Goal: Information Seeking & Learning: Find contact information

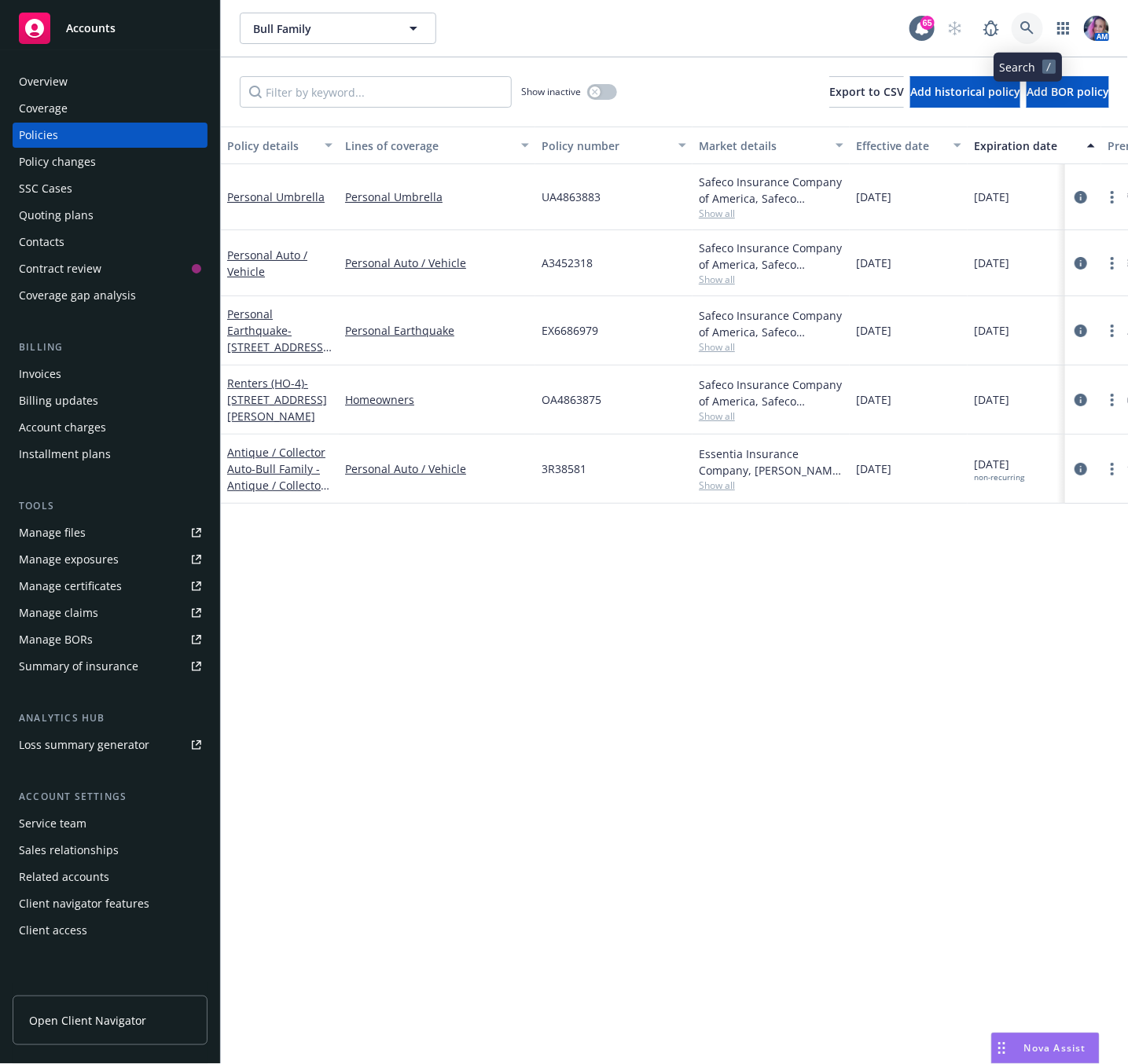
click at [1024, 29] on icon at bounding box center [1027, 28] width 13 height 14
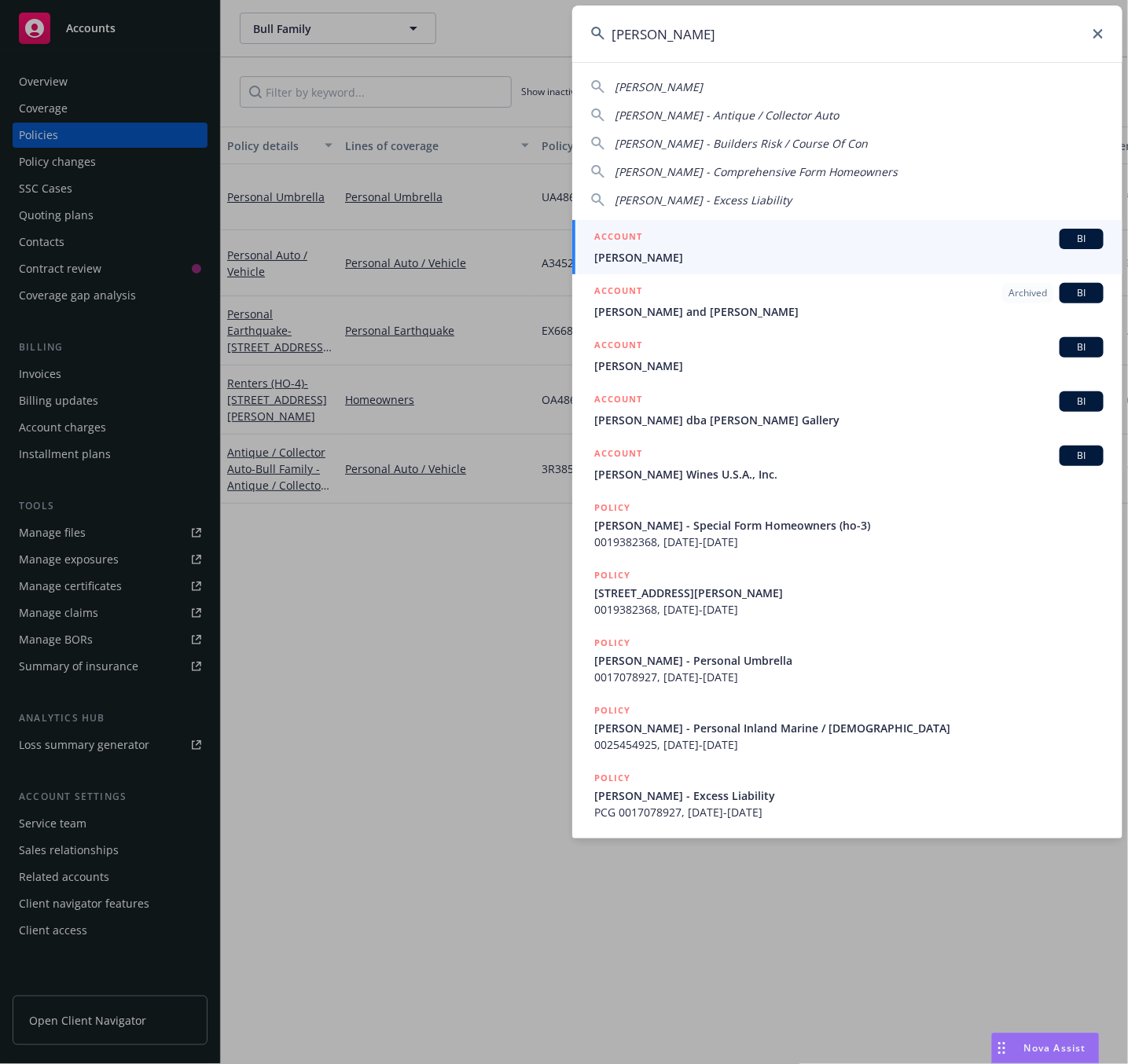
type input "[PERSON_NAME]"
click at [613, 249] on span "[PERSON_NAME]" at bounding box center [849, 257] width 510 height 17
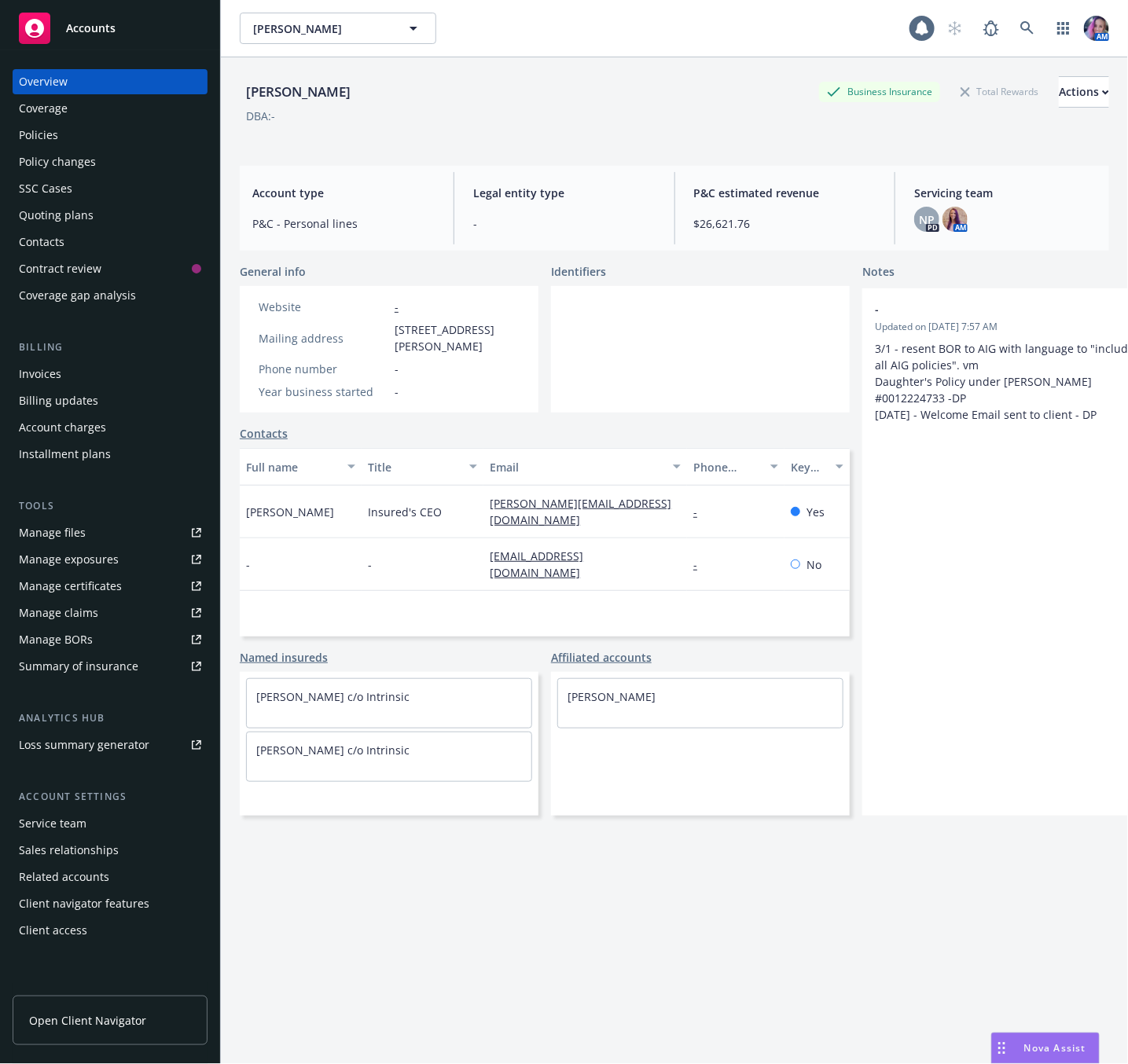
click at [78, 132] on div "Policies" at bounding box center [110, 135] width 182 height 25
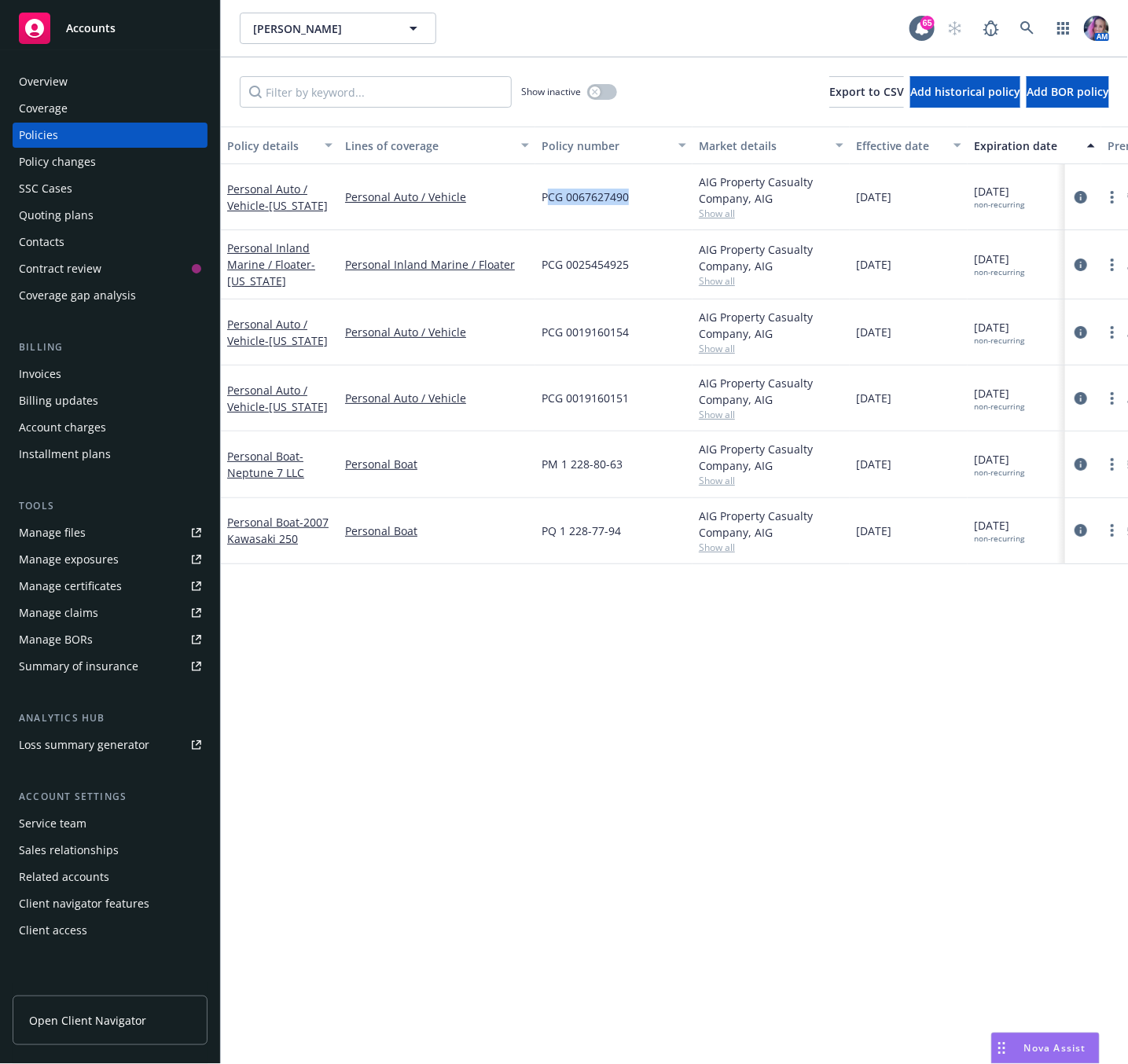
drag, startPoint x: 547, startPoint y: 196, endPoint x: 653, endPoint y: 203, distance: 106.2
click at [653, 203] on div "PCG 0067627490" at bounding box center [613, 197] width 157 height 66
copy span "CG 0067627490"
click at [588, 199] on span "PCG 0067627490" at bounding box center [585, 197] width 87 height 17
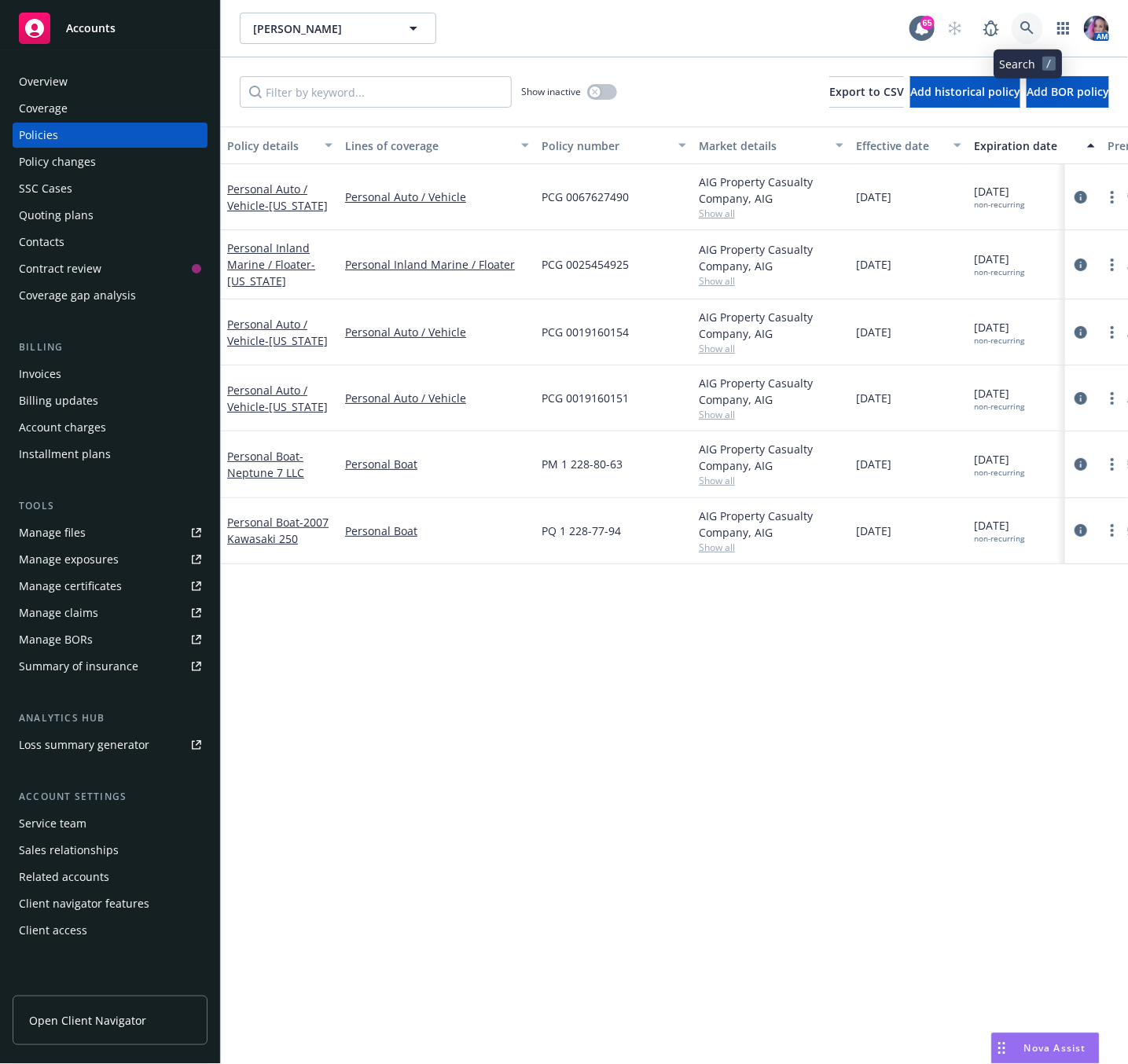
click at [1023, 26] on icon at bounding box center [1027, 28] width 14 height 14
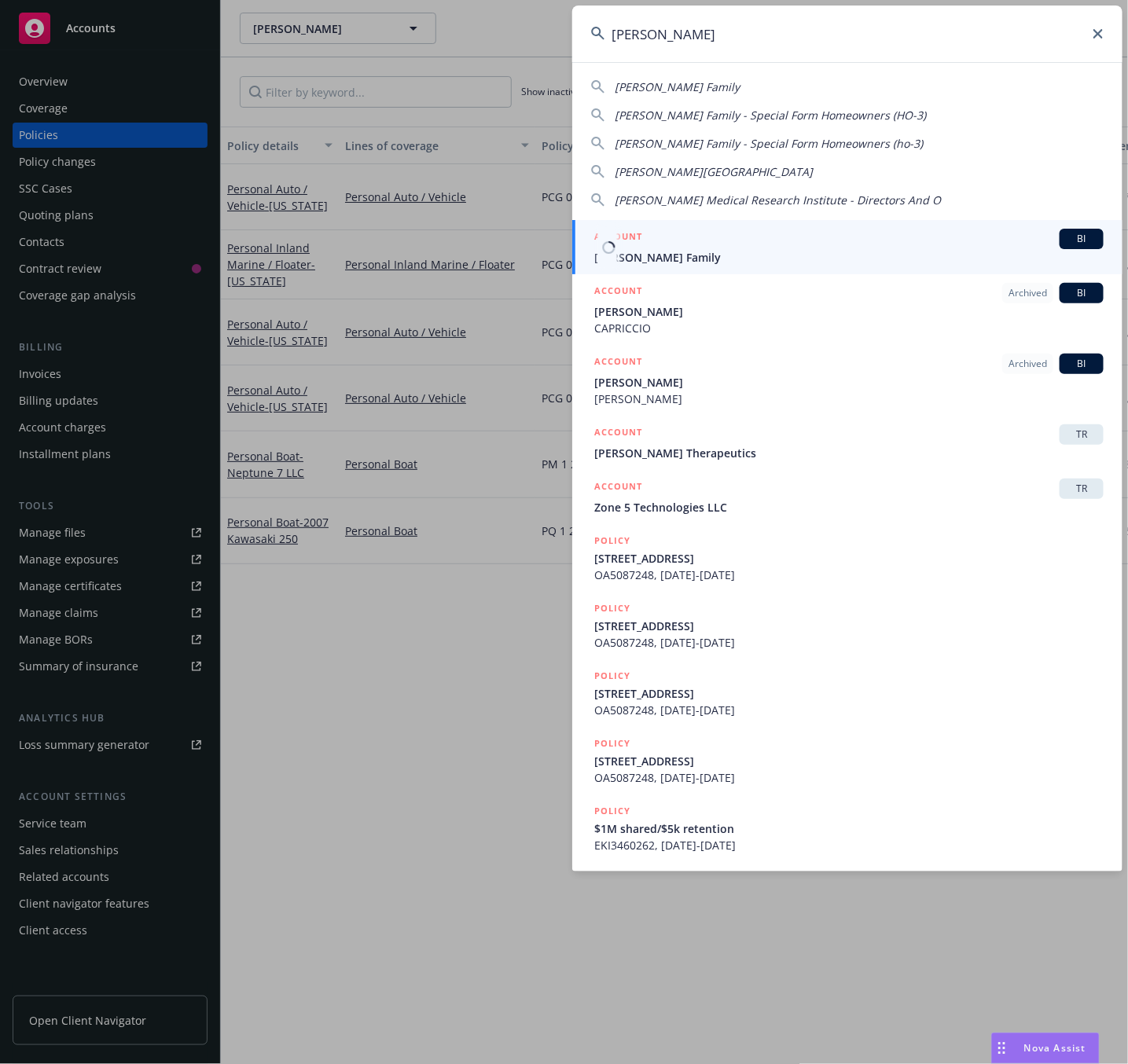
type input "[PERSON_NAME]"
click at [704, 230] on div "ACCOUNT BI" at bounding box center [849, 239] width 510 height 20
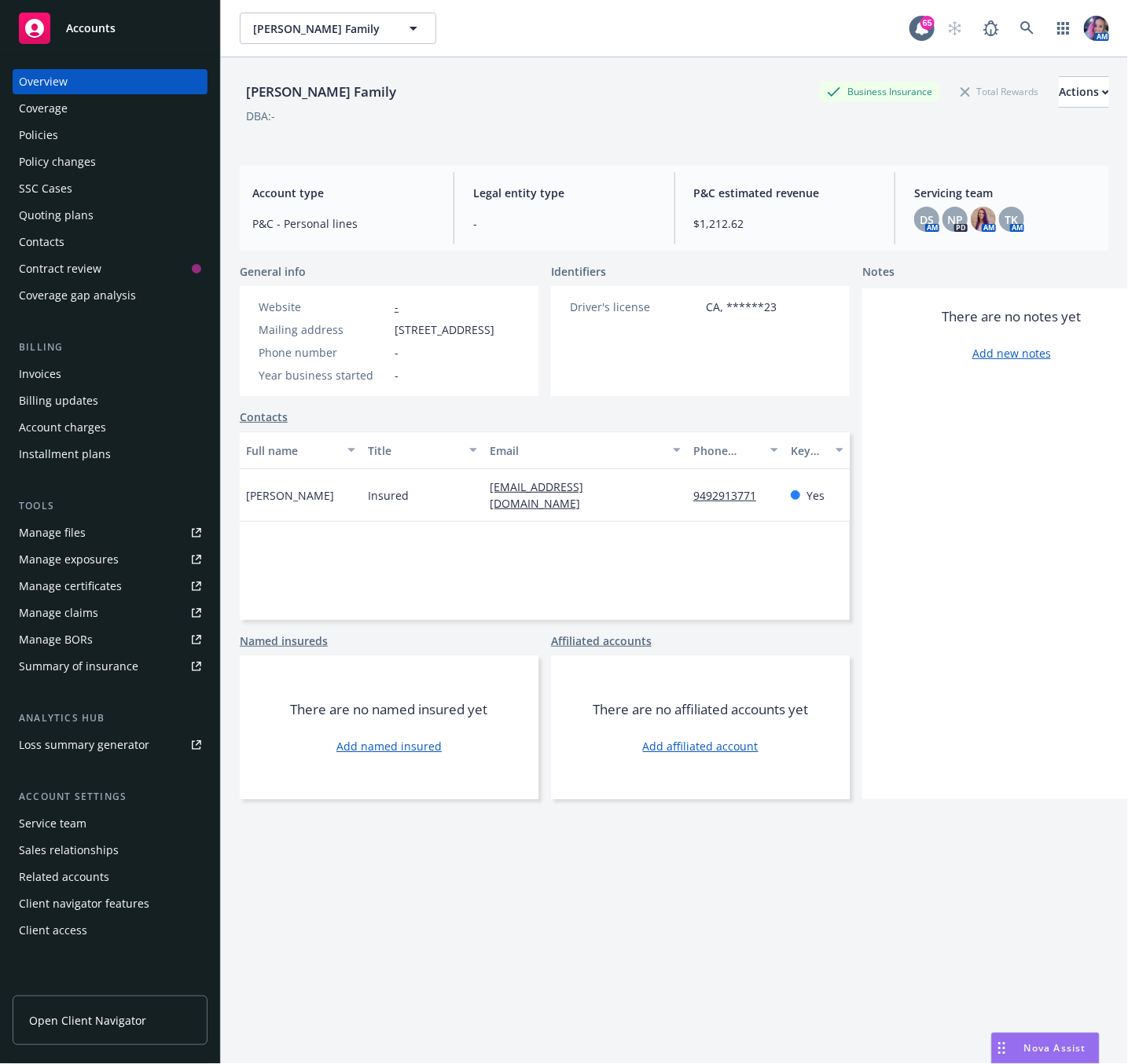
click at [87, 821] on div "Service team" at bounding box center [110, 824] width 182 height 25
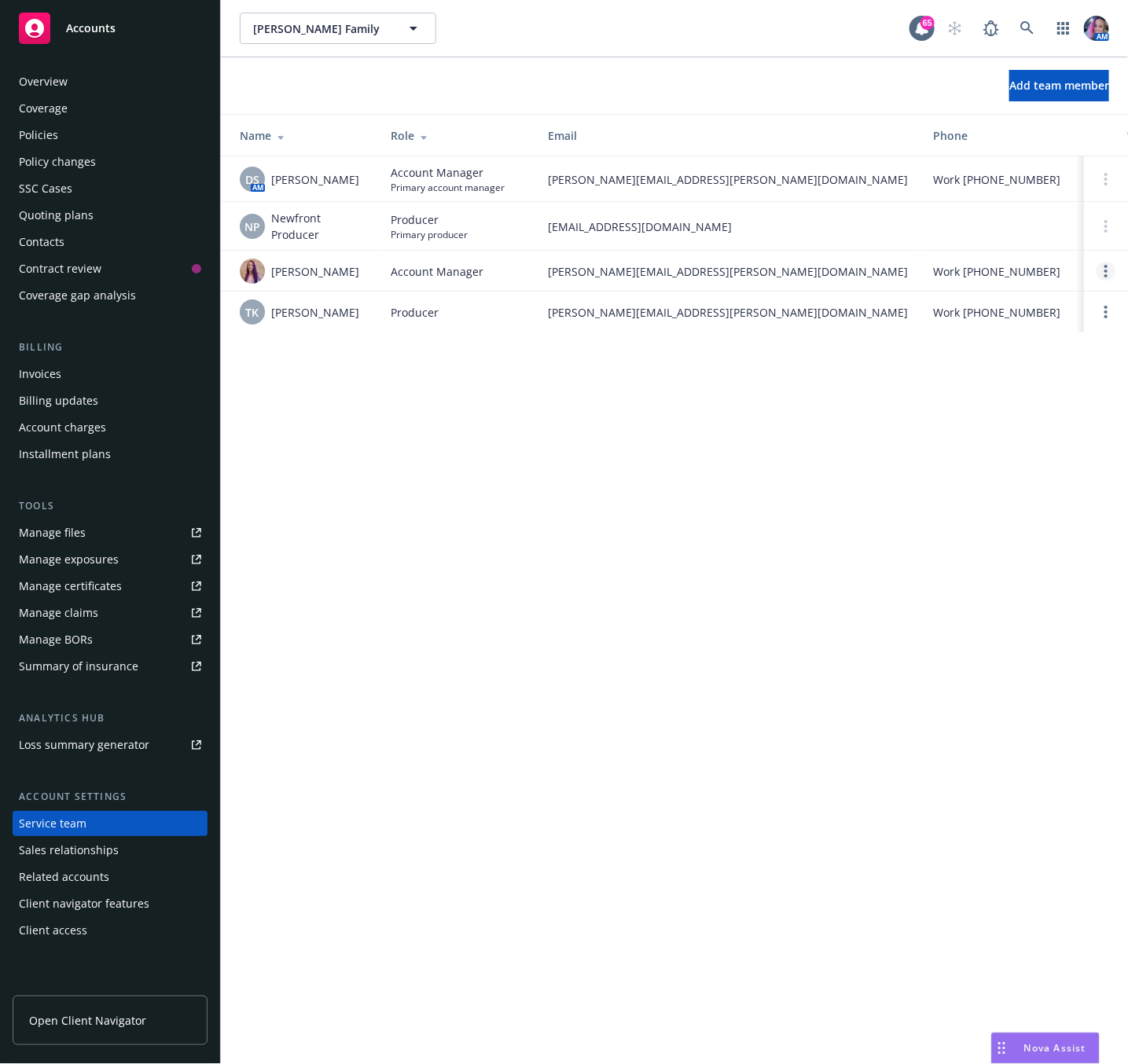
click at [1101, 279] on link "Open options" at bounding box center [1105, 271] width 19 height 19
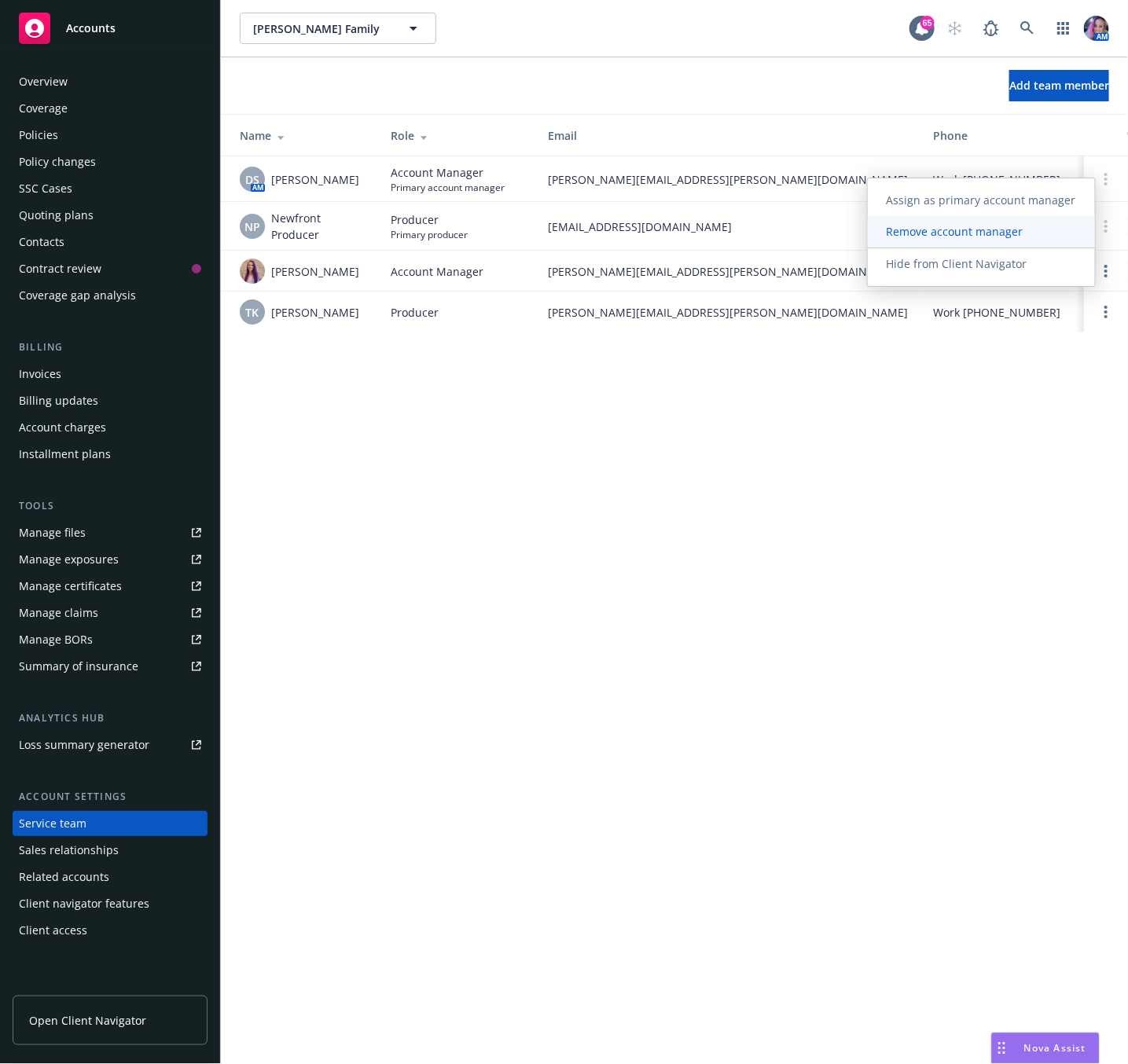
click at [969, 226] on span "Remove account manager" at bounding box center [954, 231] width 175 height 15
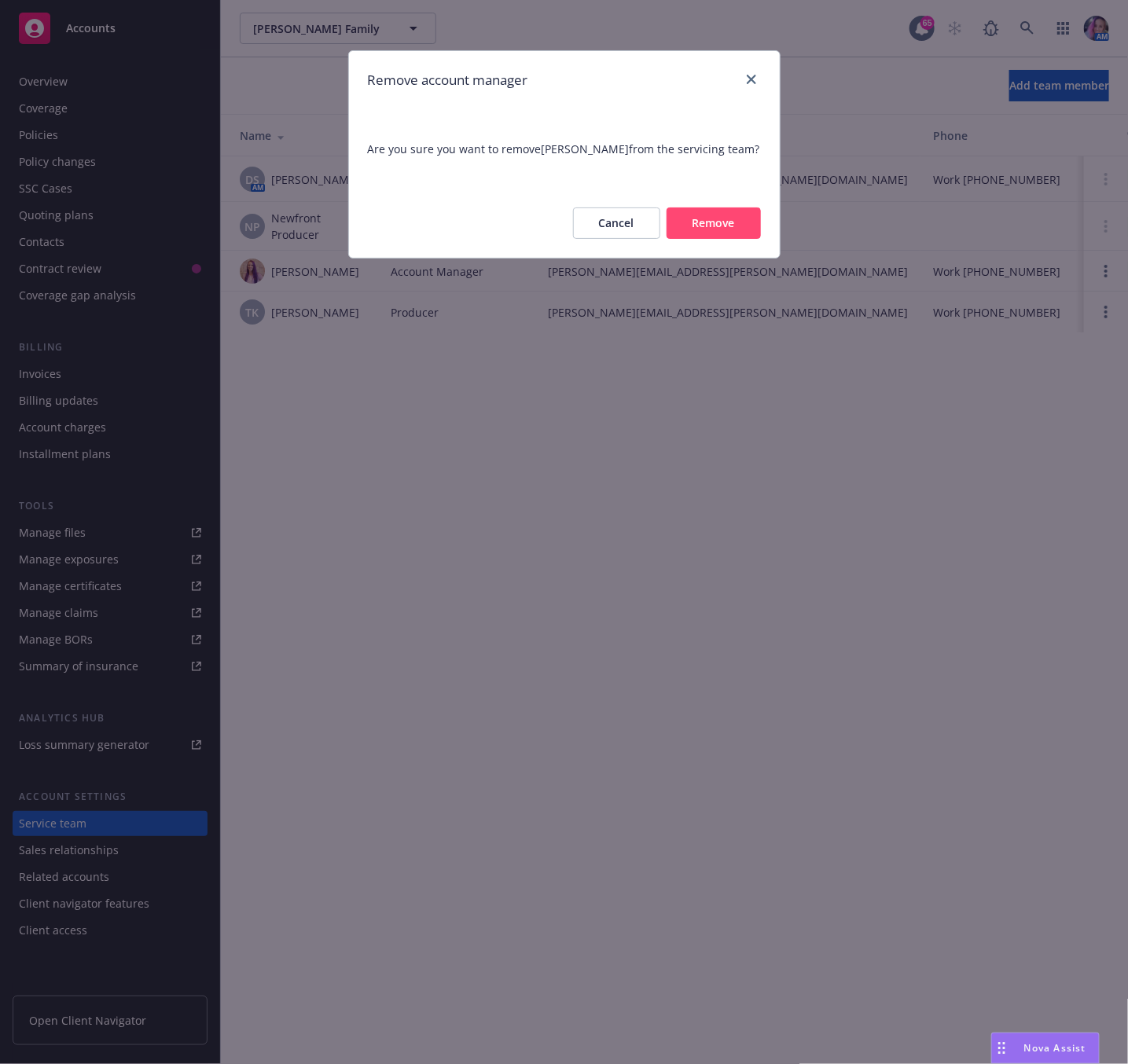
click at [710, 239] on button "Remove" at bounding box center [714, 223] width 94 height 31
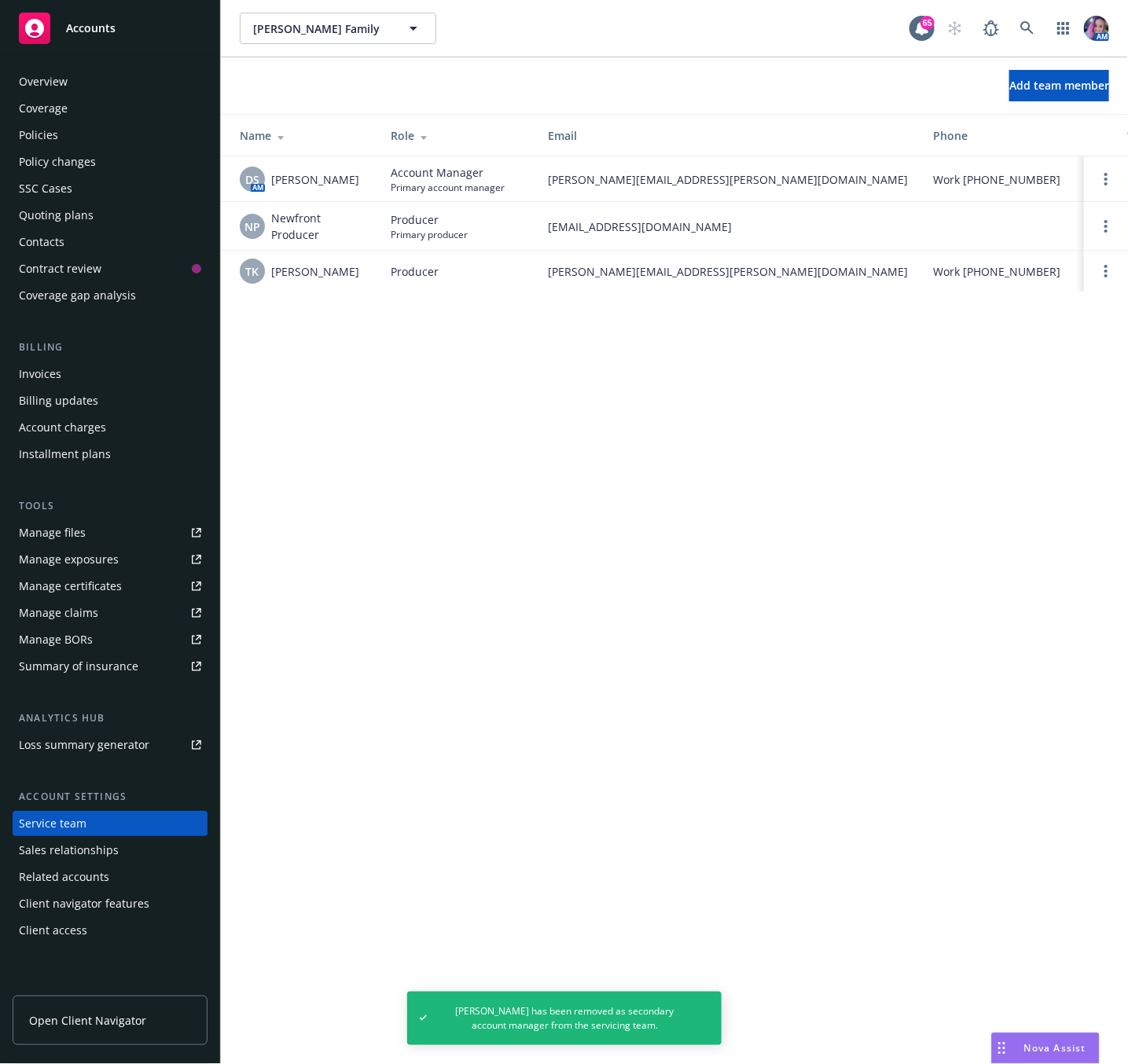
click at [90, 134] on div "Policies" at bounding box center [110, 135] width 182 height 25
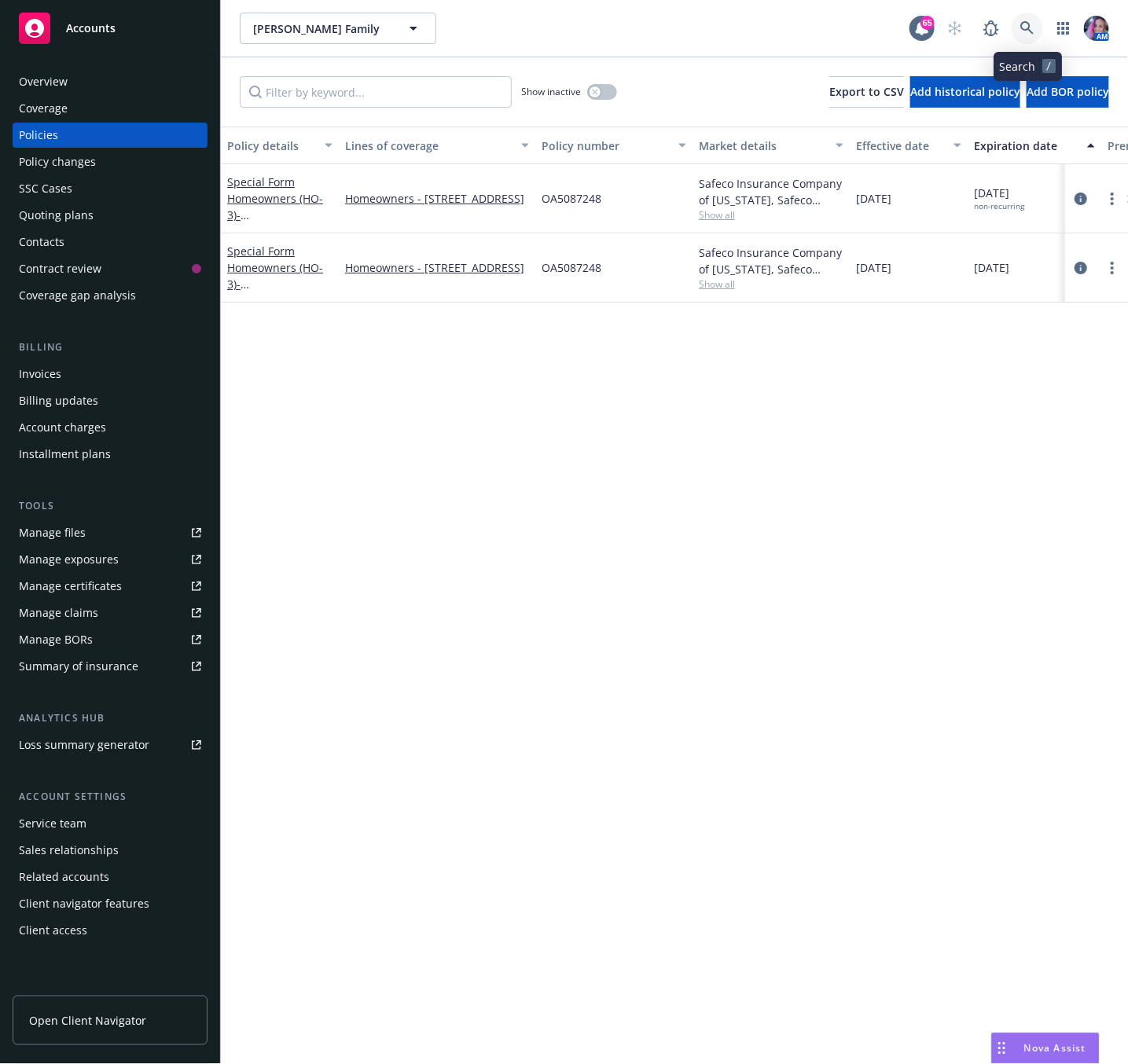
click at [1022, 33] on icon at bounding box center [1027, 28] width 14 height 14
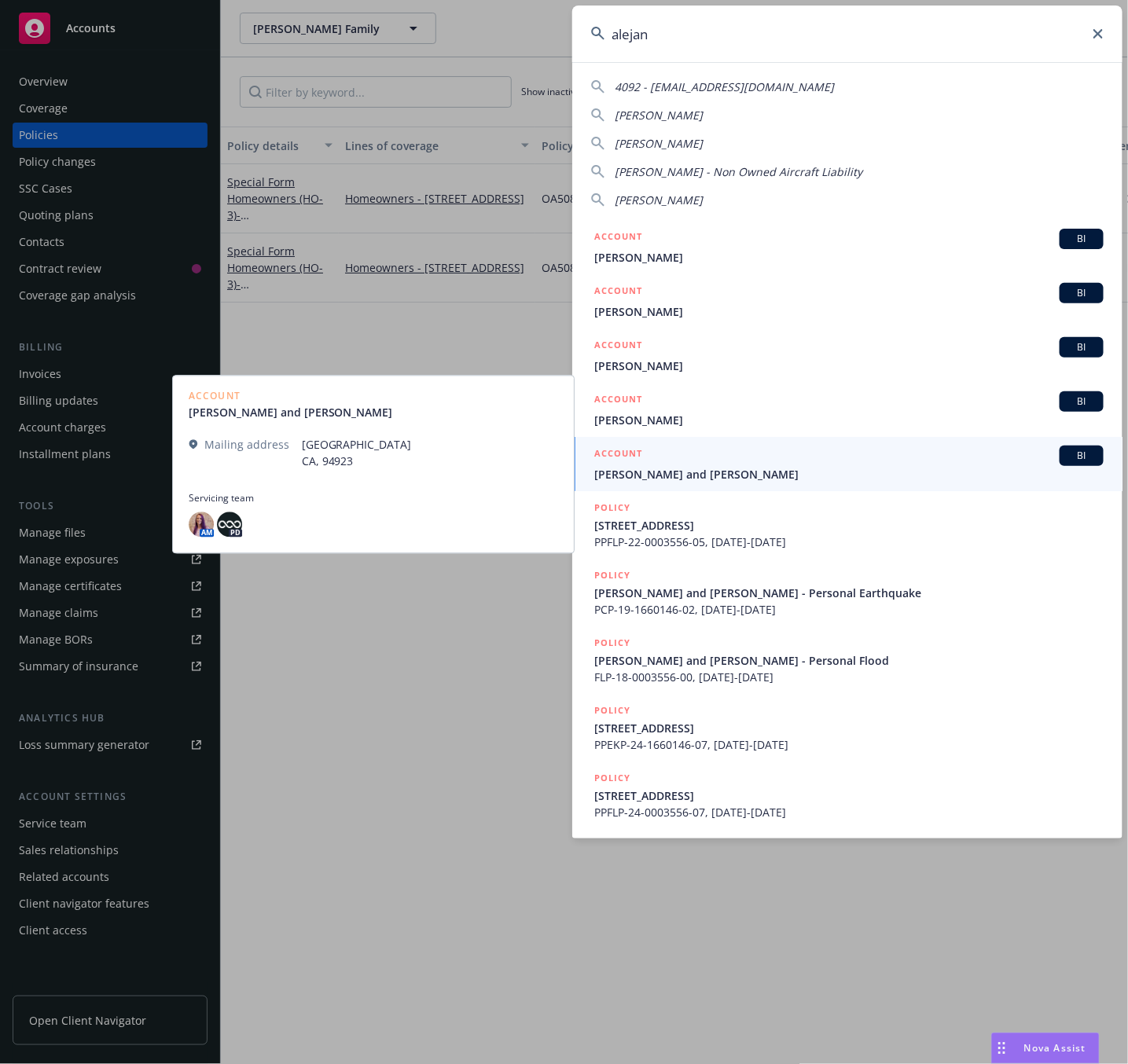
type input "alejan"
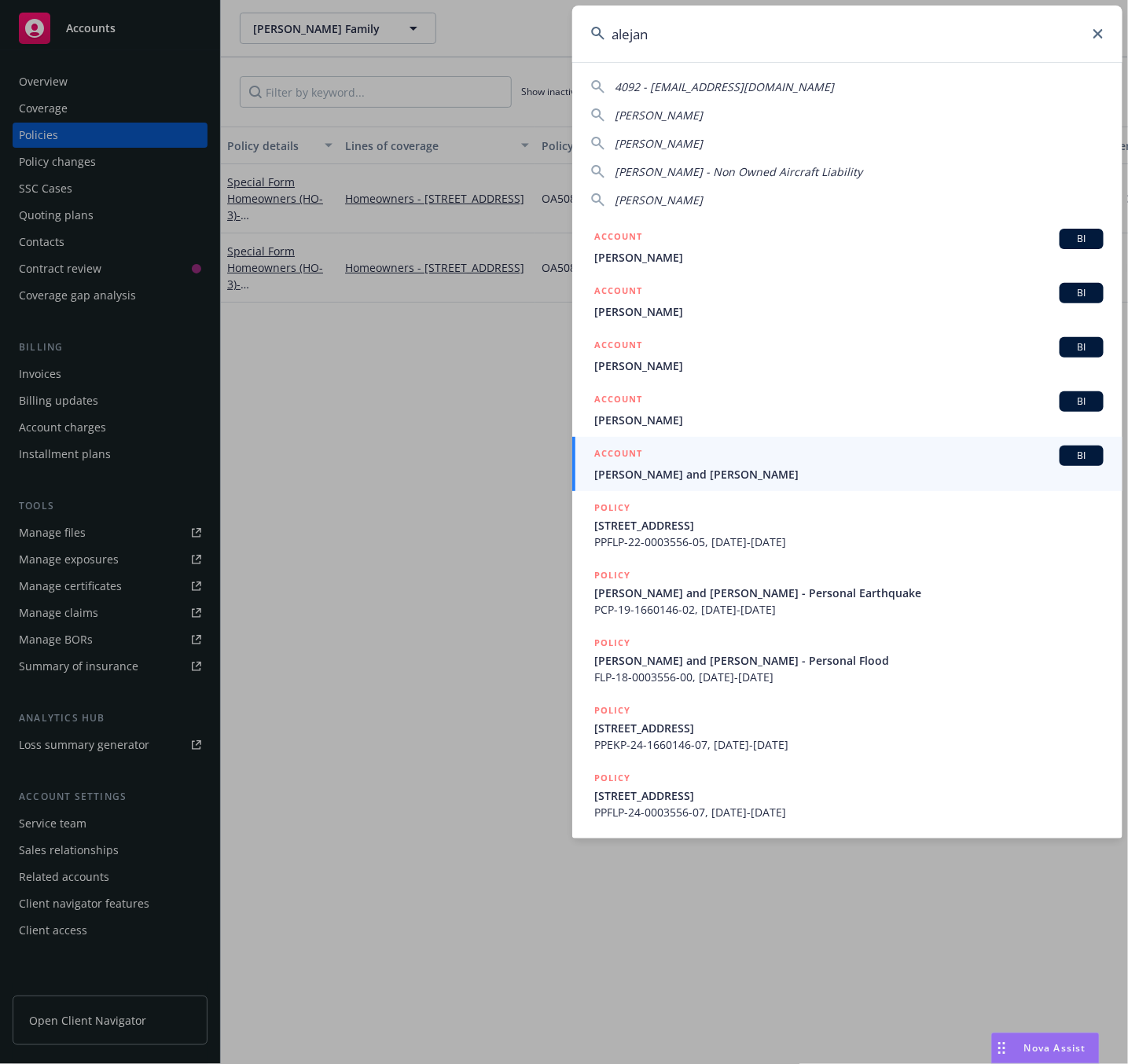
click at [790, 467] on span "[PERSON_NAME] and [PERSON_NAME]" at bounding box center [849, 474] width 510 height 17
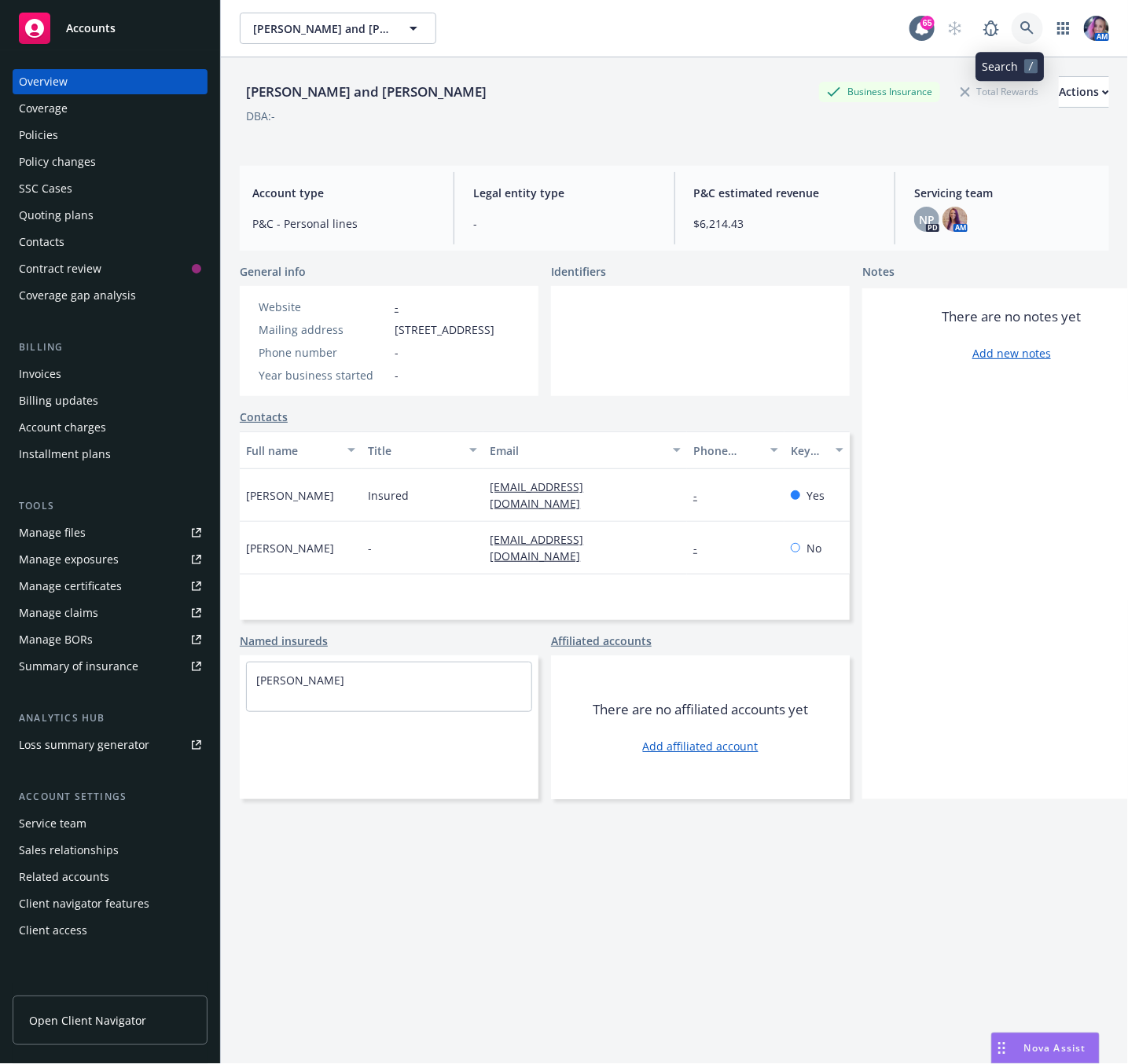
click at [1020, 33] on icon at bounding box center [1027, 28] width 14 height 14
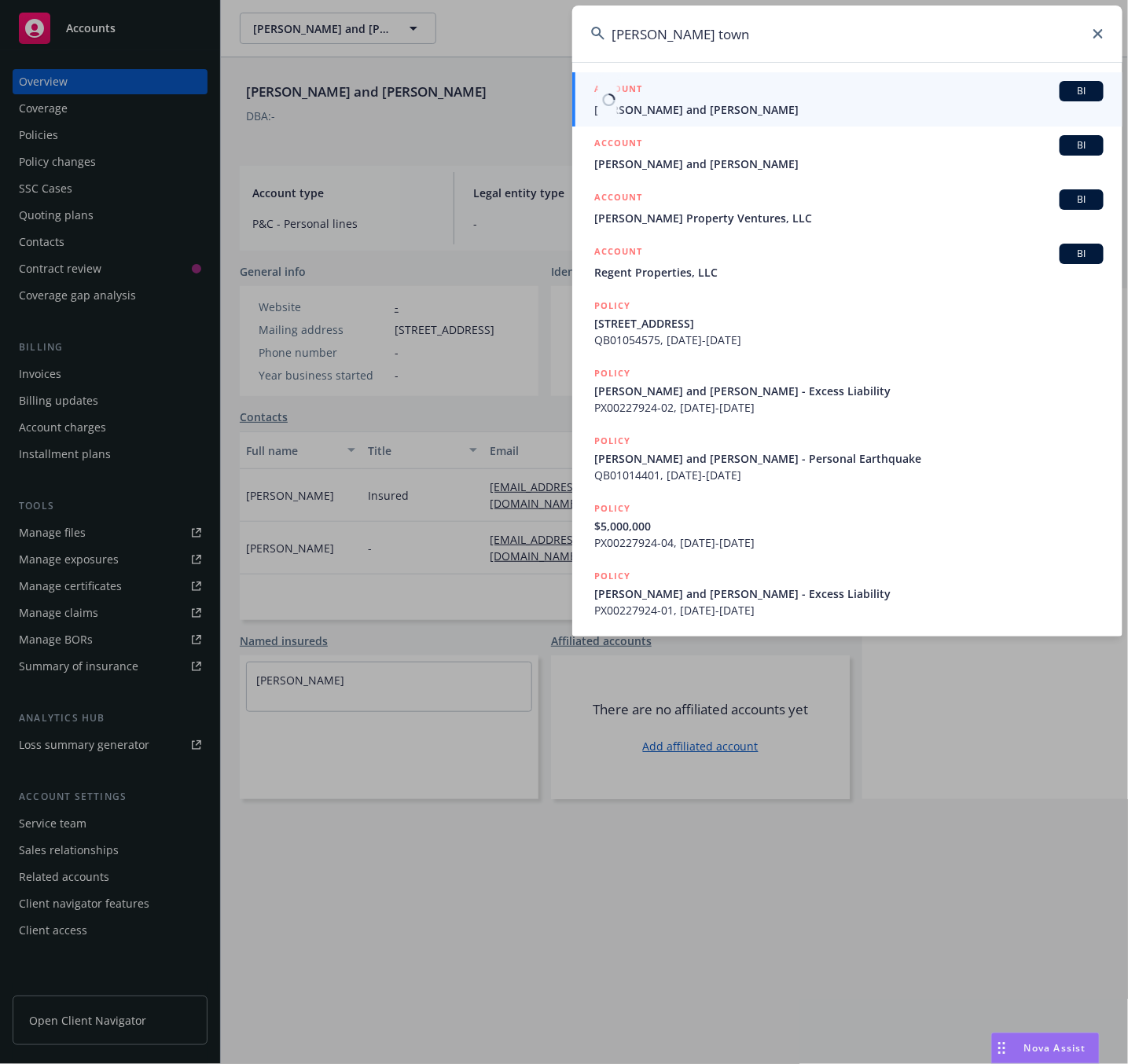
type input "[PERSON_NAME] town"
click at [779, 114] on span "[PERSON_NAME] and [PERSON_NAME]" at bounding box center [849, 110] width 510 height 17
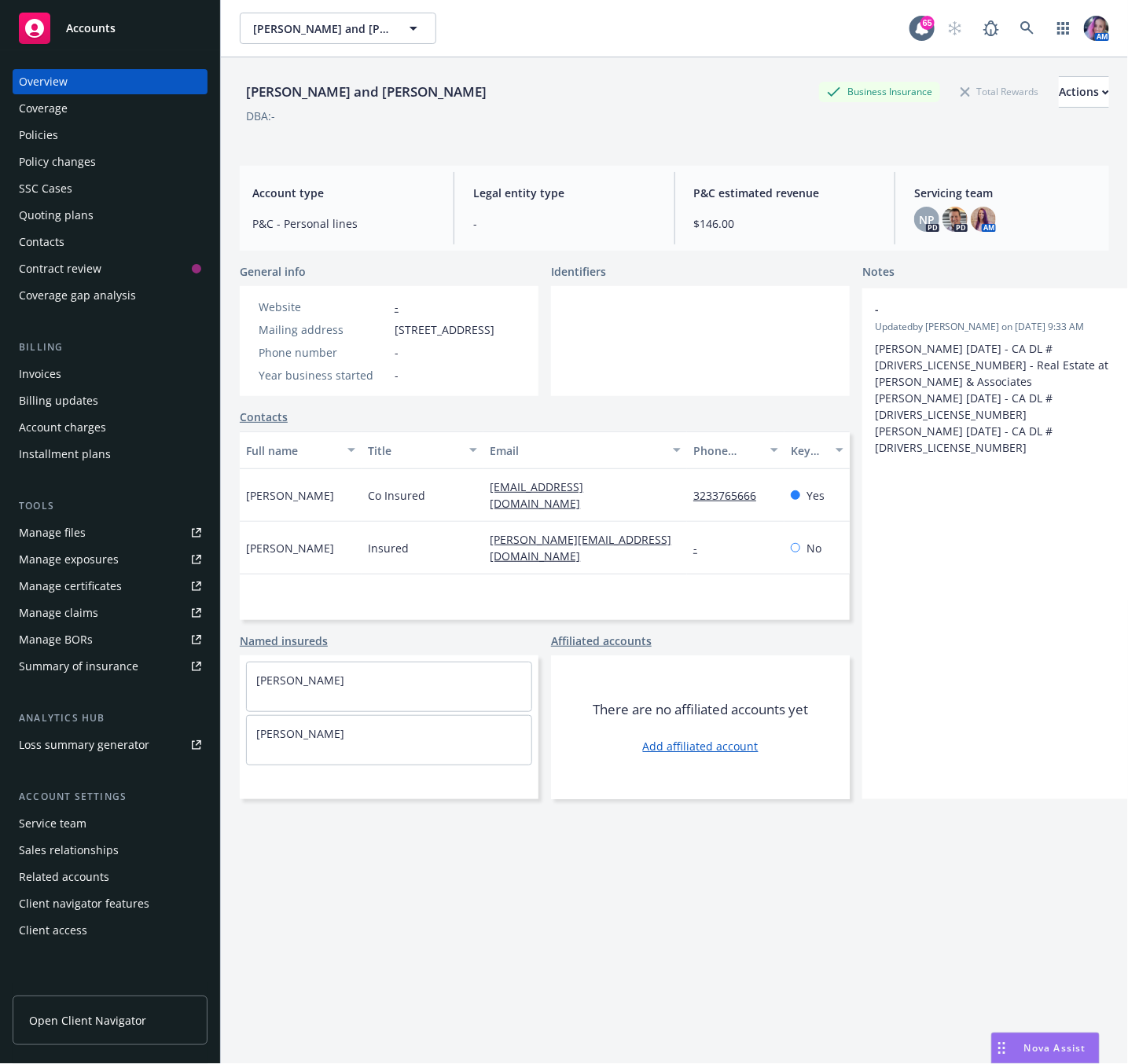
click at [57, 131] on div "Policies" at bounding box center [110, 135] width 182 height 25
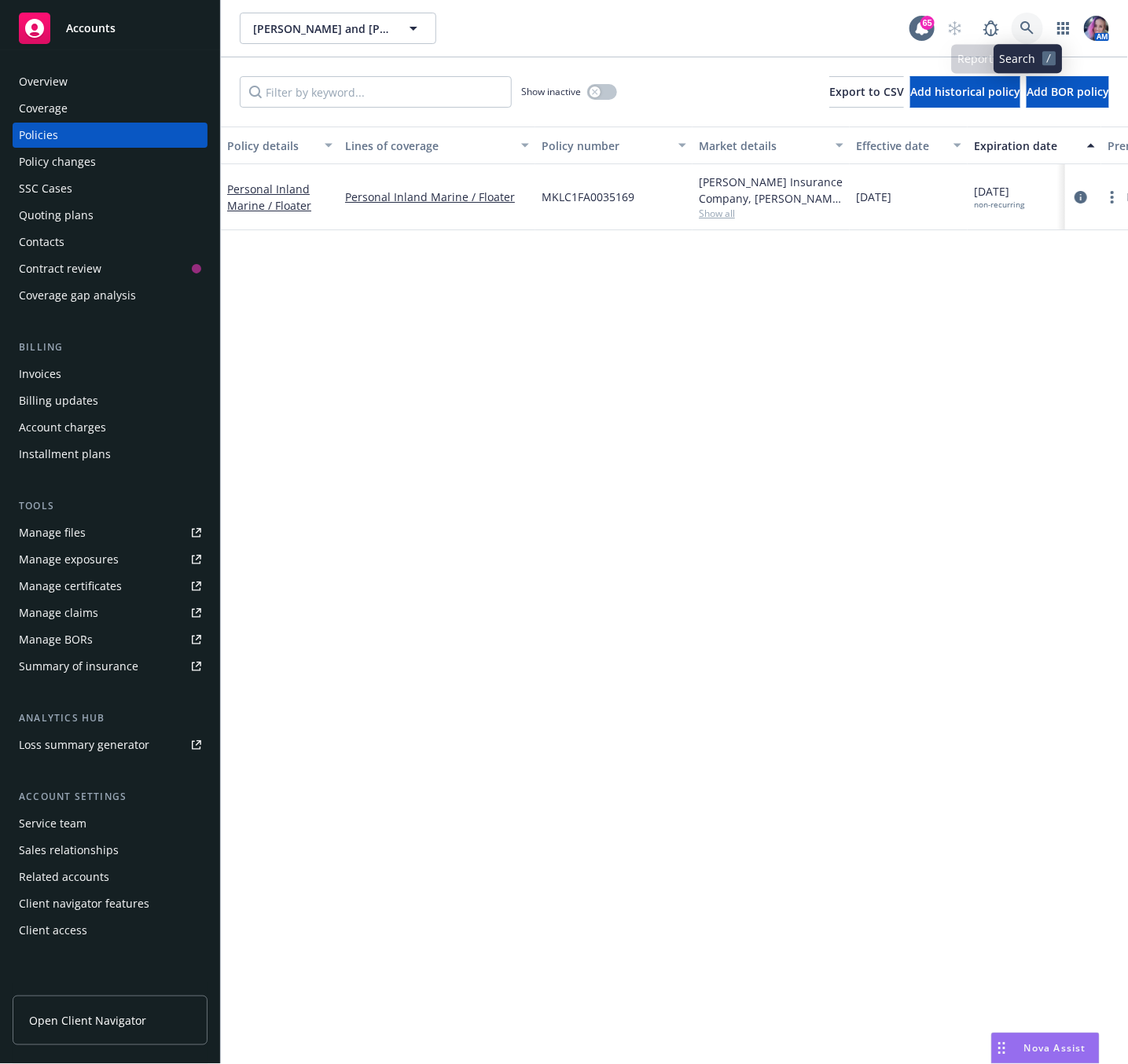
click at [1022, 36] on link at bounding box center [1027, 28] width 31 height 31
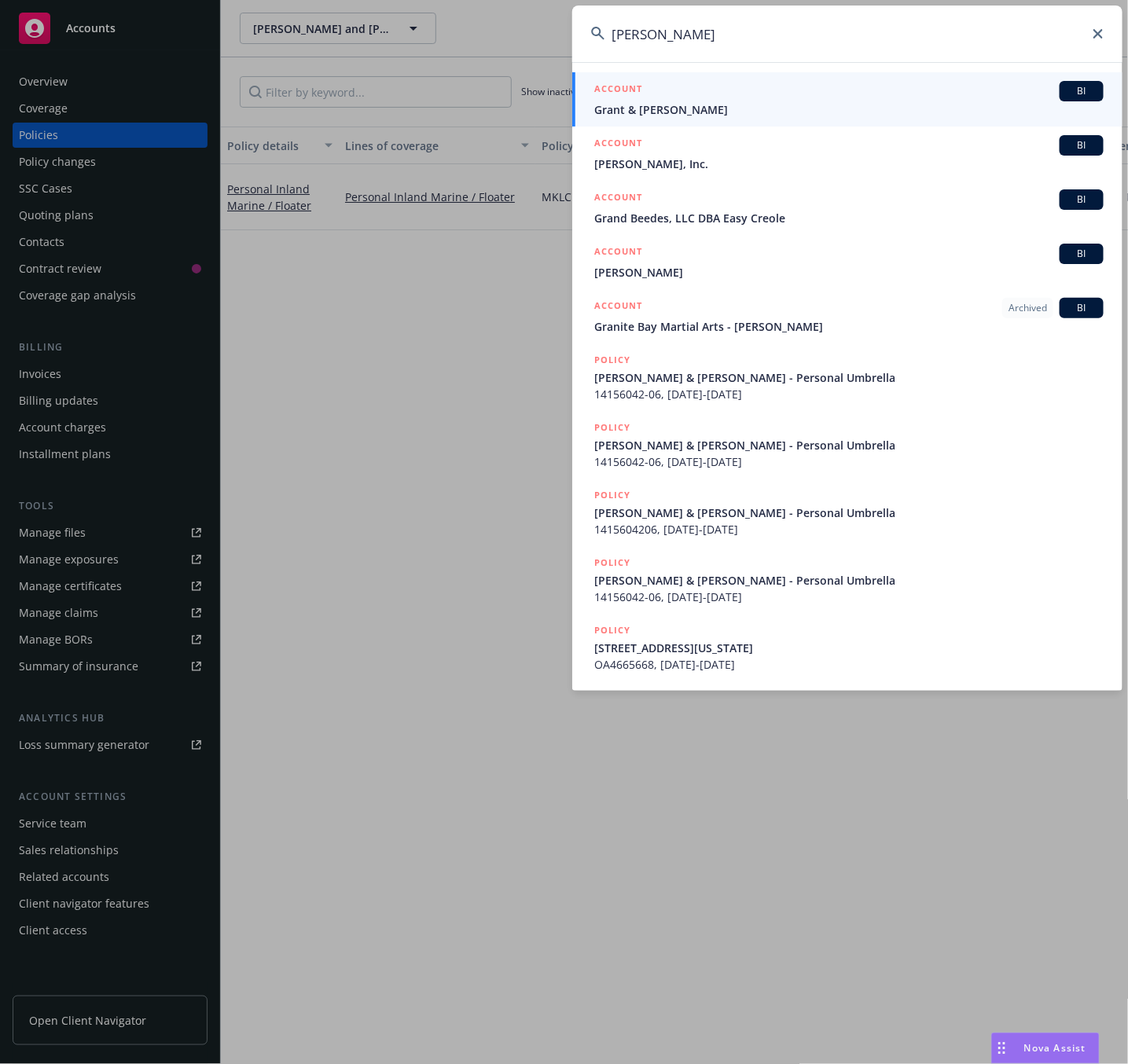
type input "[PERSON_NAME]"
click at [629, 105] on span "Grant & [PERSON_NAME]" at bounding box center [849, 110] width 510 height 17
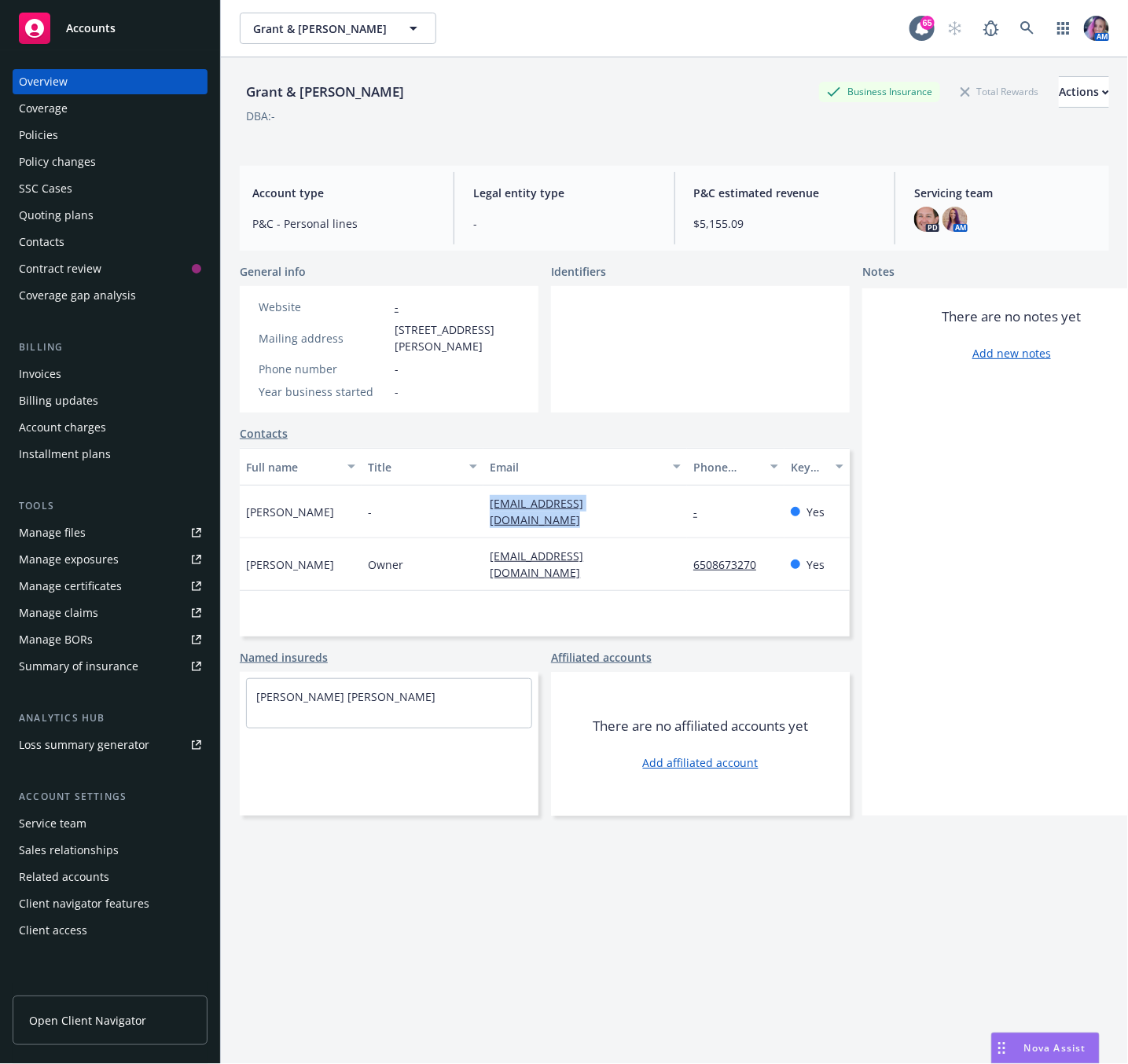
drag, startPoint x: 477, startPoint y: 507, endPoint x: 656, endPoint y: 514, distance: 179.1
click at [656, 514] on div "[PERSON_NAME] - [PERSON_NAME][EMAIL_ADDRESS][DOMAIN_NAME] - Yes" at bounding box center [544, 512] width 610 height 52
copy div "[EMAIL_ADDRESS][DOMAIN_NAME]"
click at [1020, 30] on icon at bounding box center [1027, 28] width 14 height 14
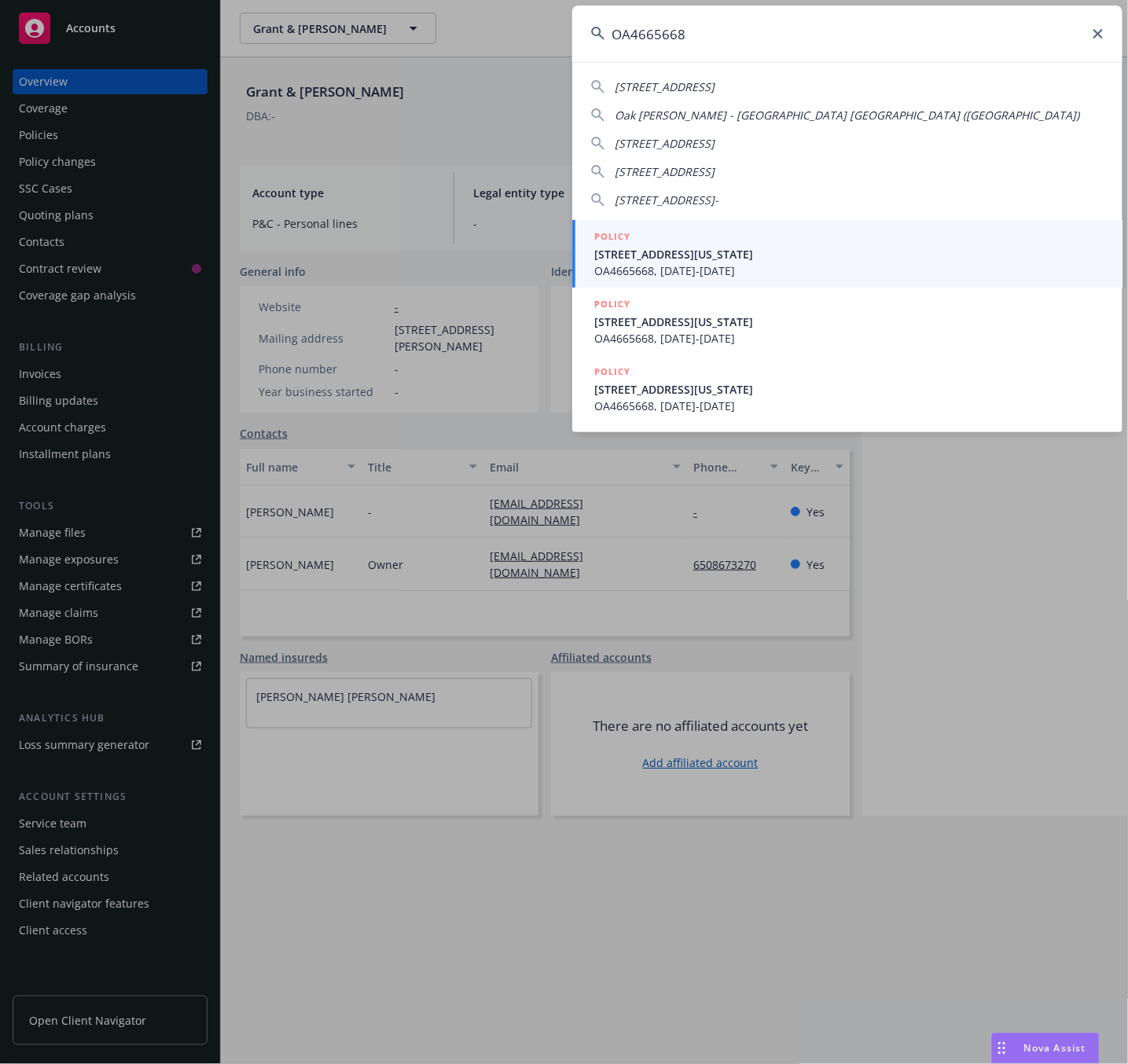
type input "OA4665668"
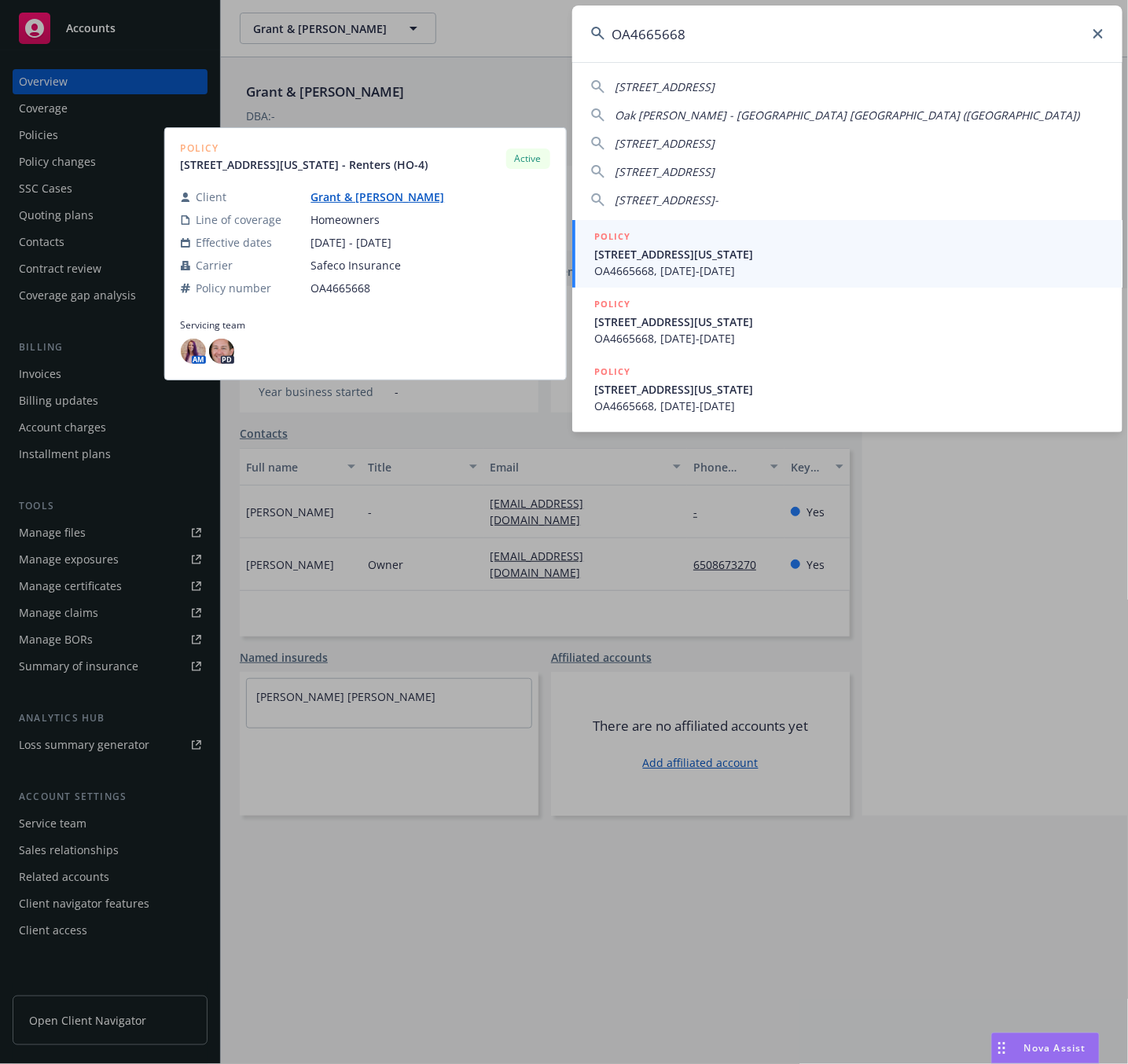
click at [783, 260] on span "[STREET_ADDRESS][US_STATE]" at bounding box center [849, 255] width 510 height 17
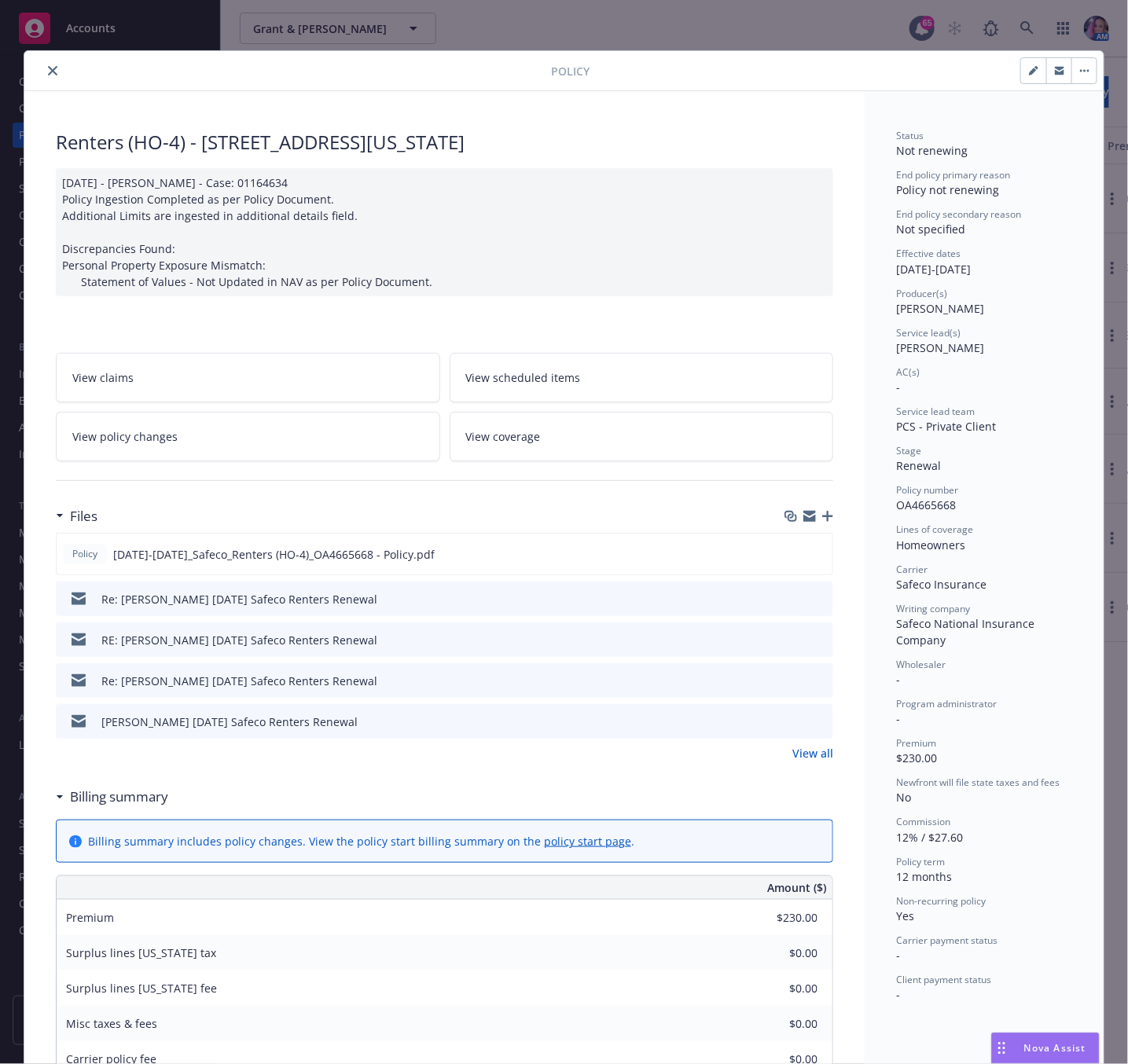
click at [197, 142] on div "Renters (HO-4) - [STREET_ADDRESS][US_STATE]" at bounding box center [444, 143] width 777 height 27
drag, startPoint x: 193, startPoint y: 142, endPoint x: 510, endPoint y: 149, distance: 317.1
click at [510, 149] on div "Renters (HO-4) - [STREET_ADDRESS][US_STATE]" at bounding box center [444, 143] width 777 height 27
copy div "[STREET_ADDRESS][US_STATE]"
click at [48, 68] on icon "close" at bounding box center [52, 70] width 9 height 9
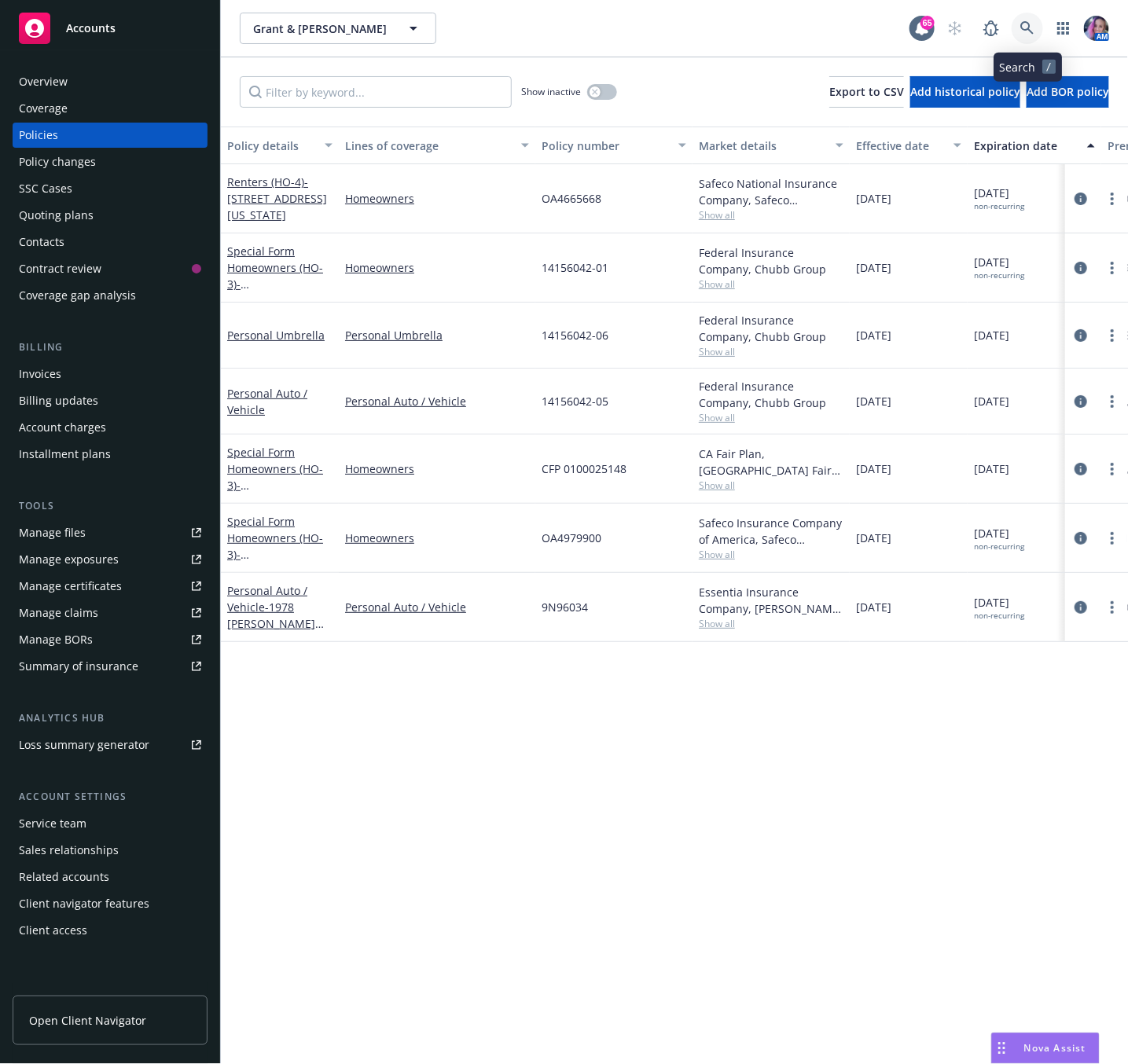
click at [1026, 26] on icon at bounding box center [1027, 28] width 14 height 14
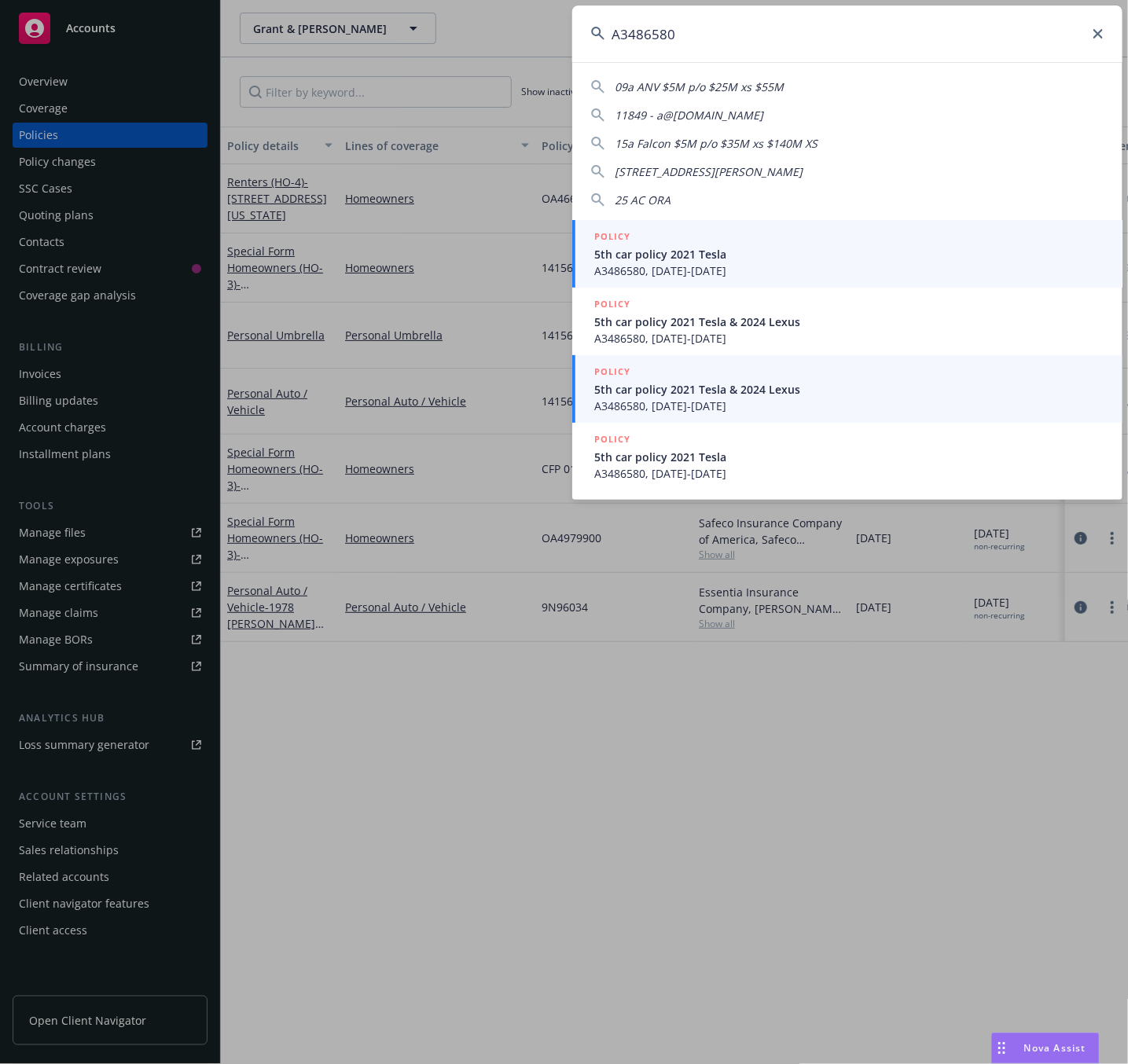
type input "A3486580"
click at [745, 392] on span "5th car policy 2021 Tesla & 2024 Lexus" at bounding box center [849, 390] width 510 height 17
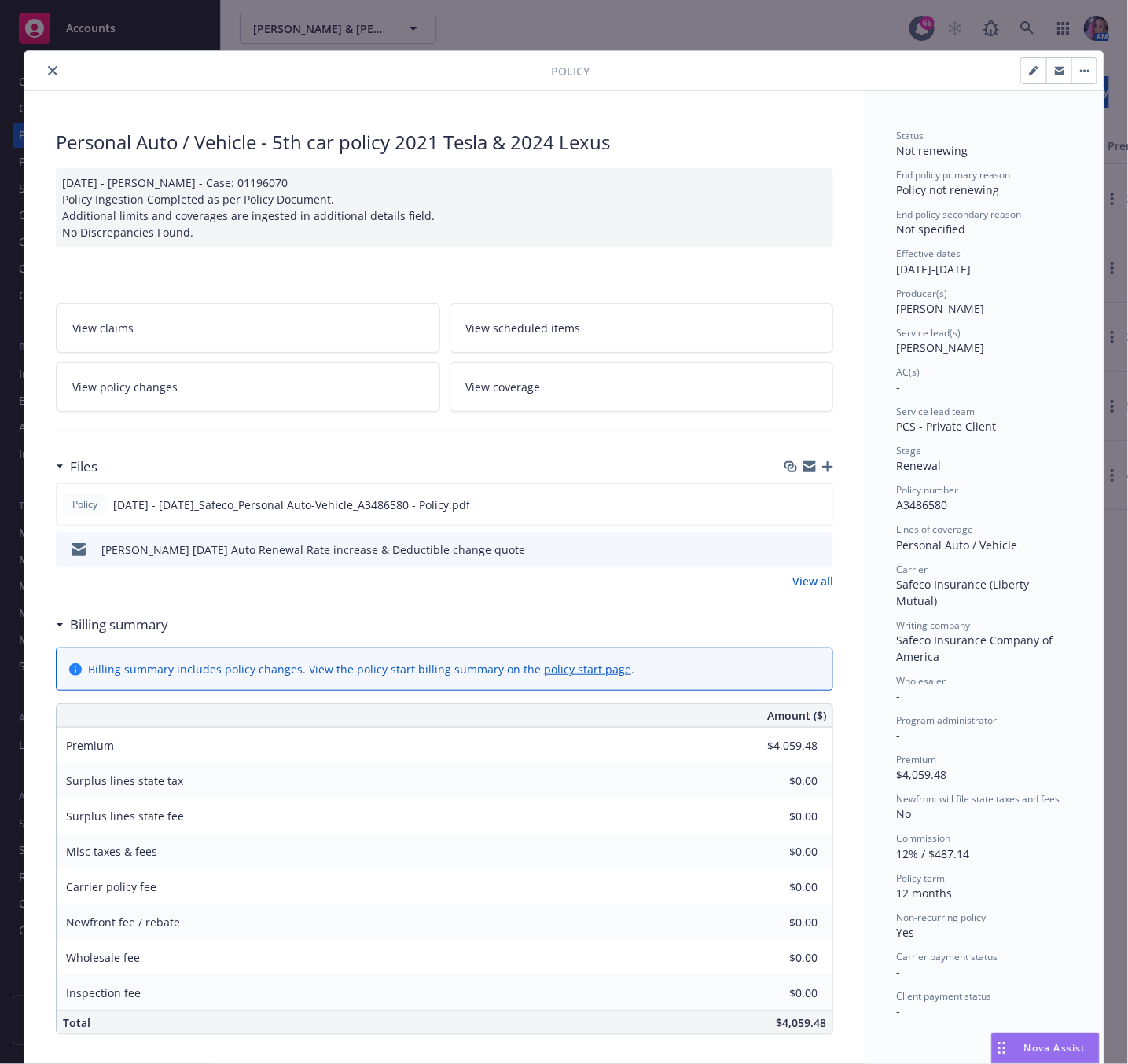
click at [1055, 74] on icon "button" at bounding box center [1059, 70] width 9 height 9
click at [50, 73] on button "close" at bounding box center [52, 71] width 19 height 19
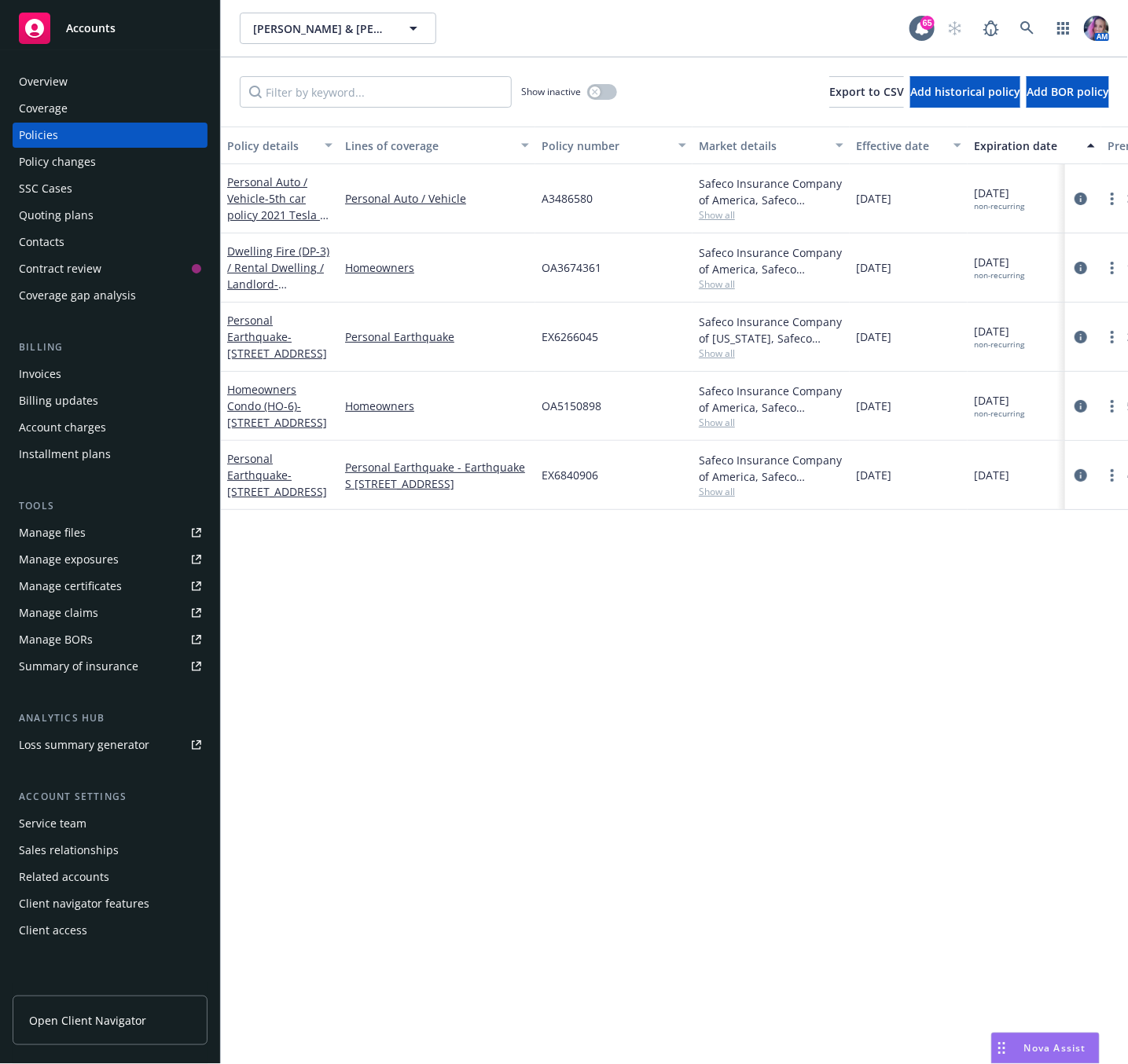
click at [24, 85] on div "Overview" at bounding box center [43, 82] width 49 height 25
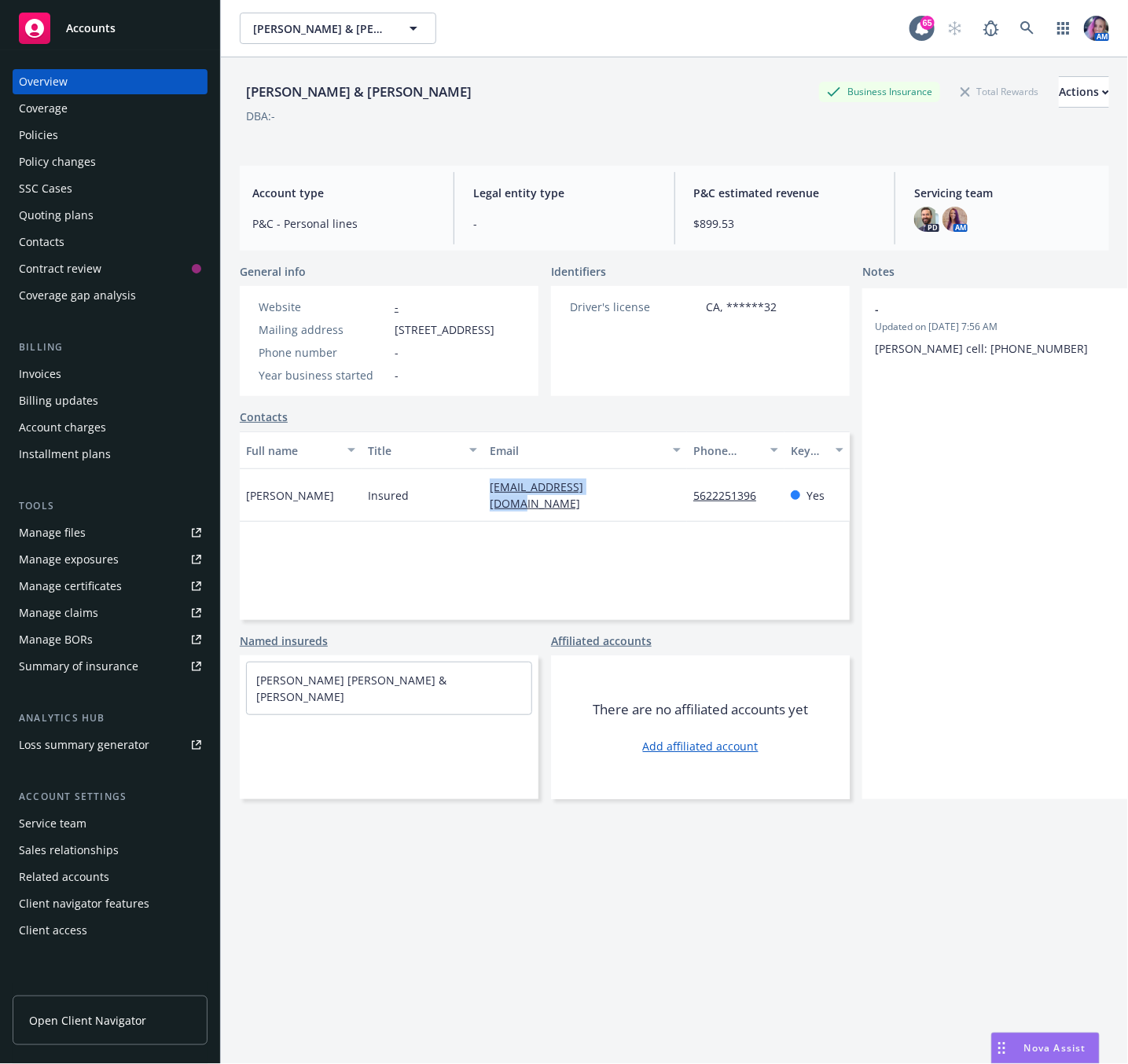
drag, startPoint x: 470, startPoint y: 510, endPoint x: 661, endPoint y: 514, distance: 191.0
click at [661, 514] on div "[PERSON_NAME] Insured [EMAIL_ADDRESS][DOMAIN_NAME] 5622251396 Yes" at bounding box center [544, 495] width 610 height 52
copy div "[EMAIL_ADDRESS][DOMAIN_NAME]"
click at [72, 127] on div "Policies" at bounding box center [110, 135] width 182 height 25
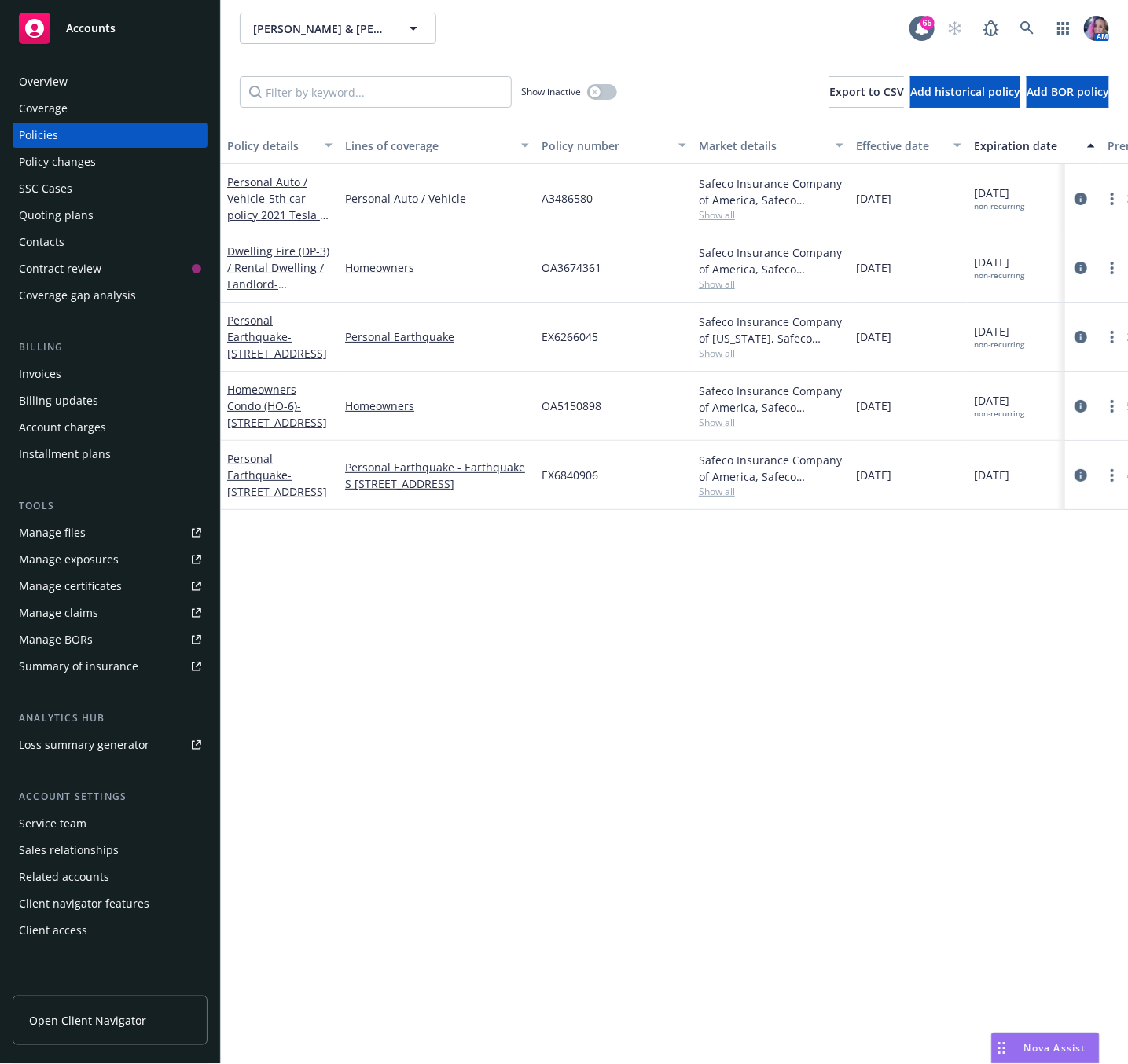
click at [564, 194] on span "A3486580" at bounding box center [567, 198] width 51 height 17
copy span "A3486580"
